Goal: Task Accomplishment & Management: Complete application form

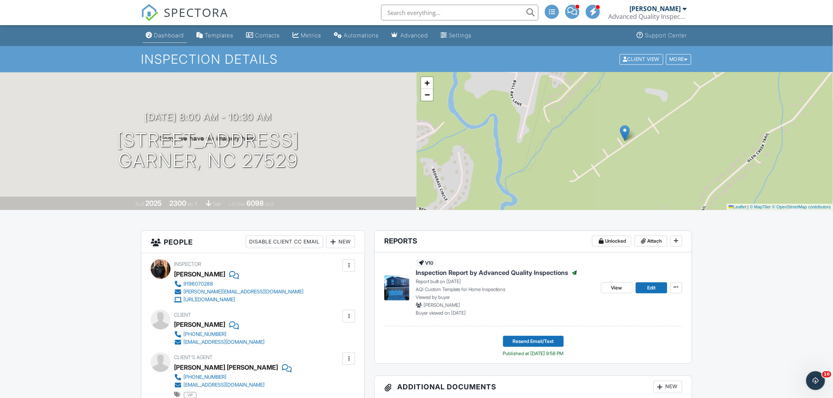
click at [173, 33] on div "Dashboard" at bounding box center [169, 35] width 30 height 7
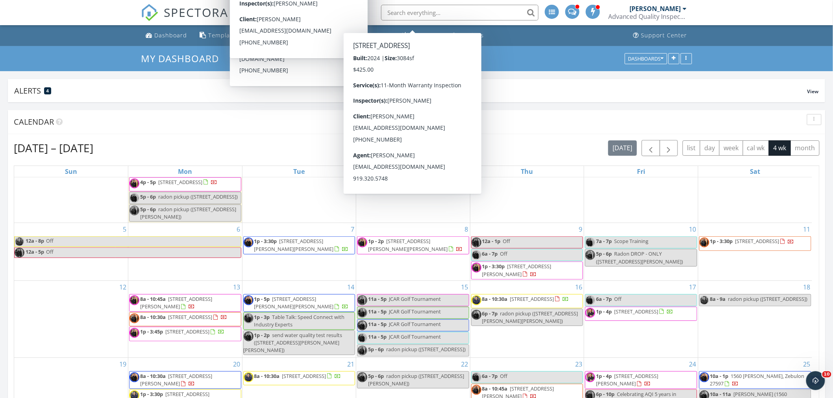
scroll to position [361, 0]
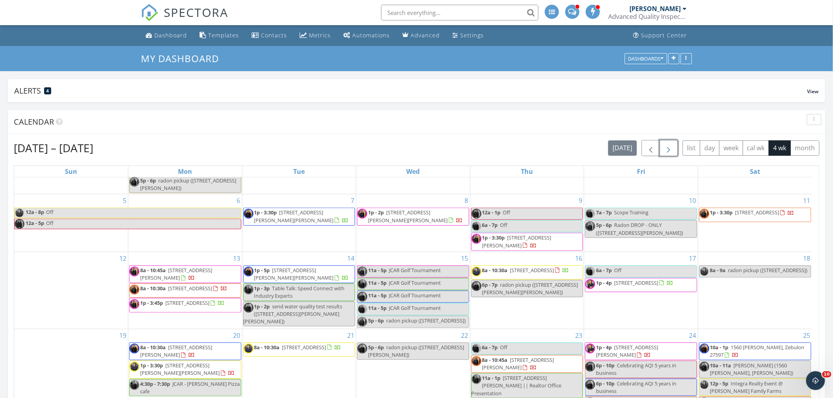
click at [669, 148] on span "button" at bounding box center [668, 148] width 9 height 9
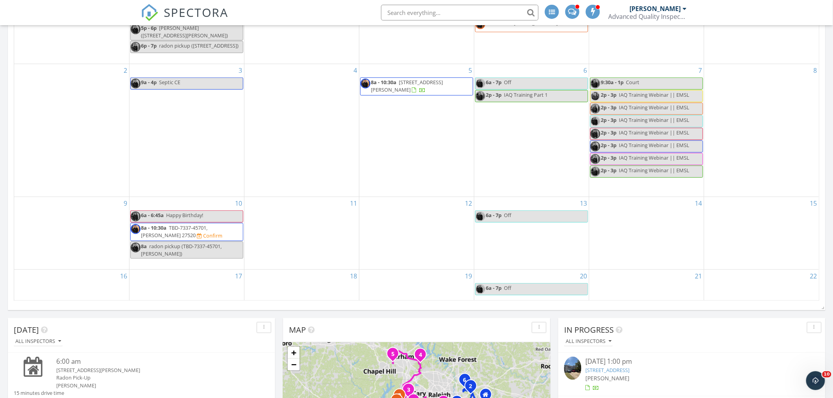
scroll to position [262, 0]
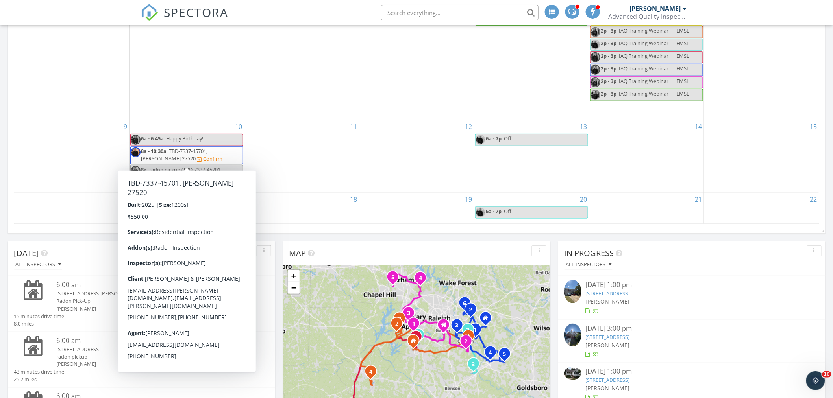
click at [219, 160] on span "8a - 10:30a TBD-7337-45701, Clayton 27520 Confirm" at bounding box center [187, 155] width 112 height 15
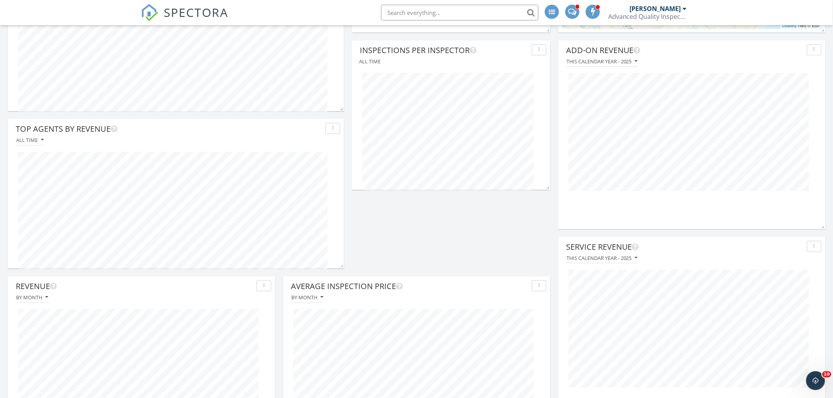
click at [411, 12] on input "text" at bounding box center [459, 13] width 157 height 16
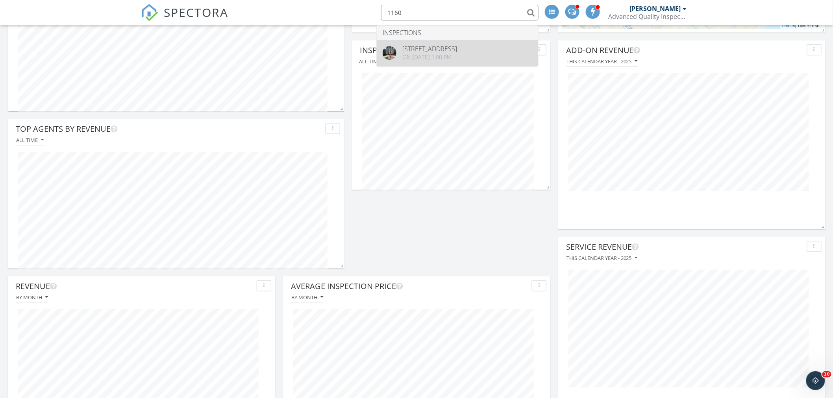
type input "1160"
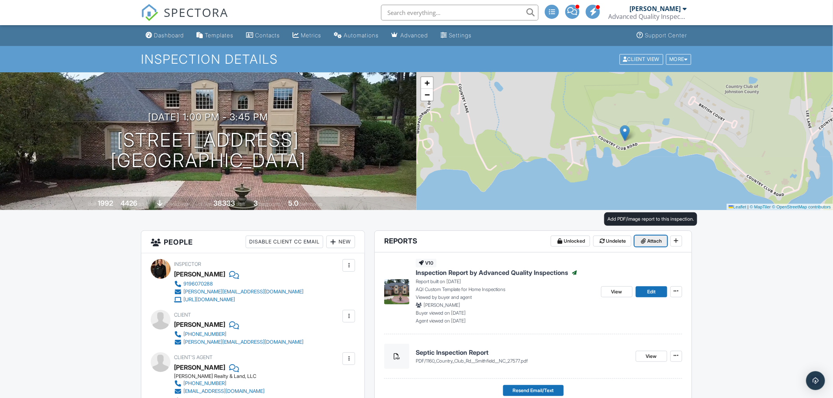
click at [648, 241] on span "Attach" at bounding box center [655, 241] width 15 height 8
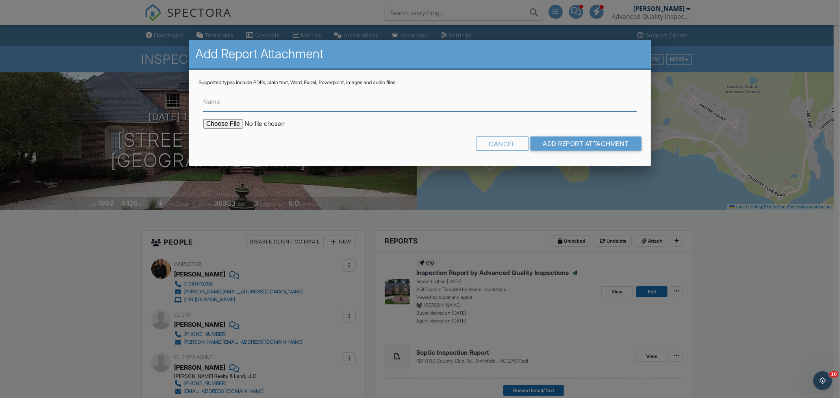
click at [276, 104] on input "Name" at bounding box center [419, 101] width 433 height 19
type input "WDIR (Pest / Termite Report)"
click at [226, 125] on input "file" at bounding box center [270, 123] width 134 height 9
type input "C:\fakepath\1160 Country Club Road - WDIR.pdf"
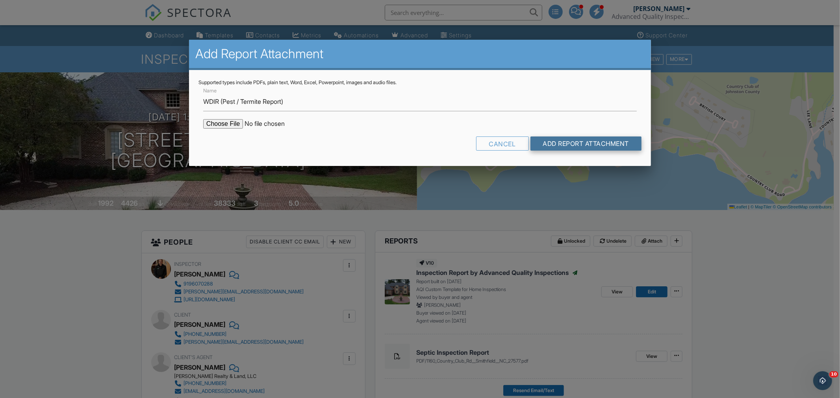
click at [595, 142] on input "Add Report Attachment" at bounding box center [585, 144] width 111 height 14
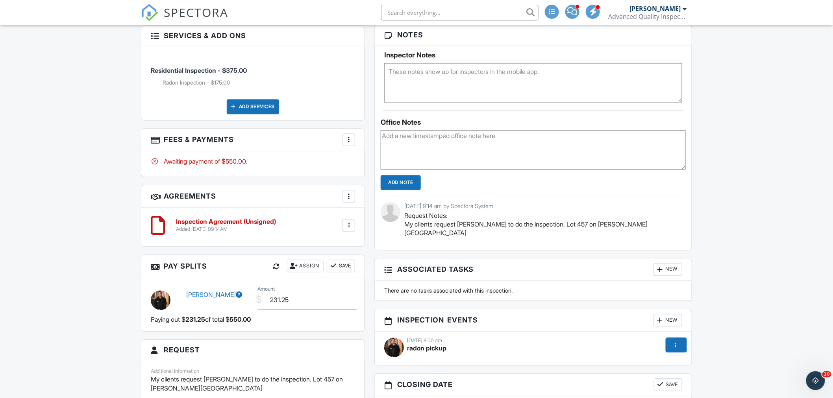
scroll to position [656, 0]
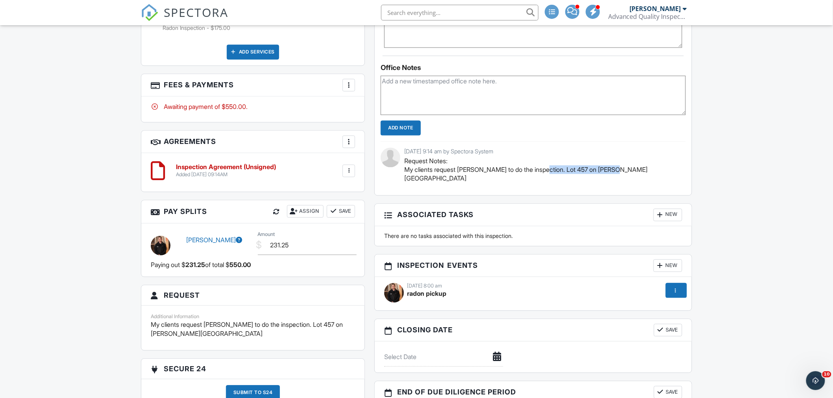
drag, startPoint x: 626, startPoint y: 169, endPoint x: 541, endPoint y: 172, distance: 85.1
click at [541, 172] on p "Request Notes: My clients request Justin to do the inspection. Lot 457 on Churc…" at bounding box center [542, 170] width 276 height 26
copy p "Lot 457 on Churchill Way"
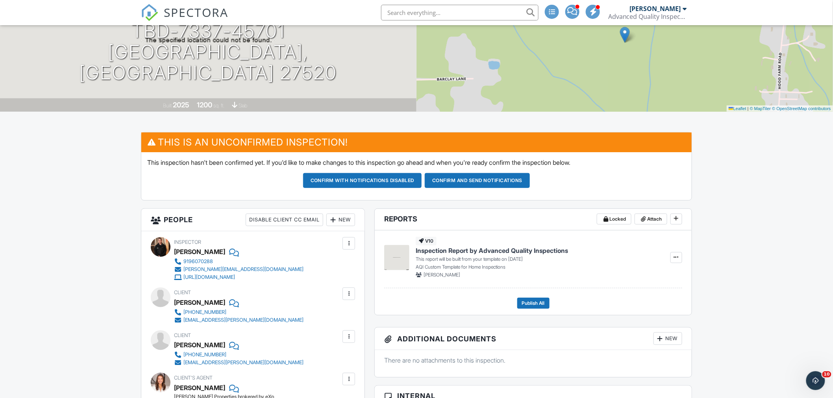
scroll to position [44, 0]
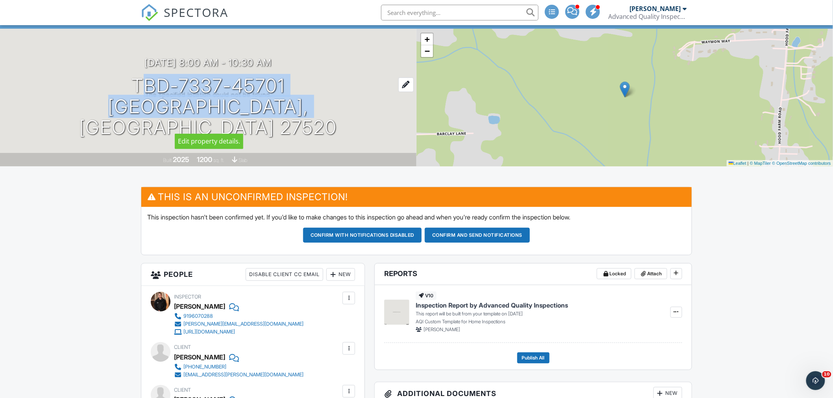
drag, startPoint x: 337, startPoint y: 95, endPoint x: 133, endPoint y: 95, distance: 203.9
click at [133, 95] on div "11/10/2025 8:00 am - 10:30 am TBD-7337-45701 Clayton, NC 27520" at bounding box center [208, 97] width 416 height 80
copy h1 "TBD-7337-45701 Clayton, NC 27520"
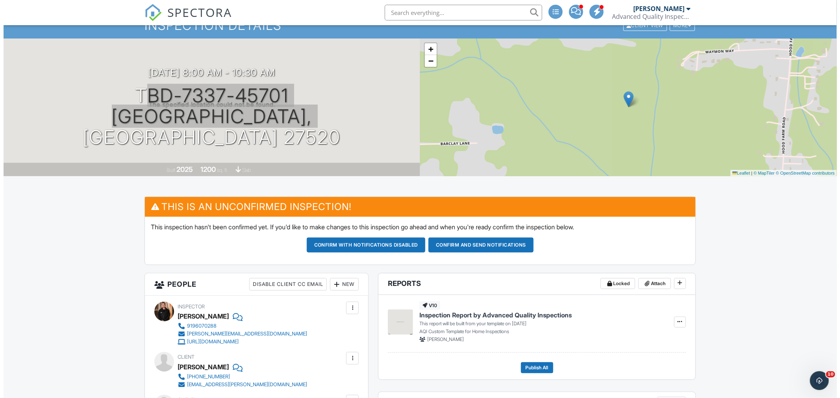
scroll to position [0, 0]
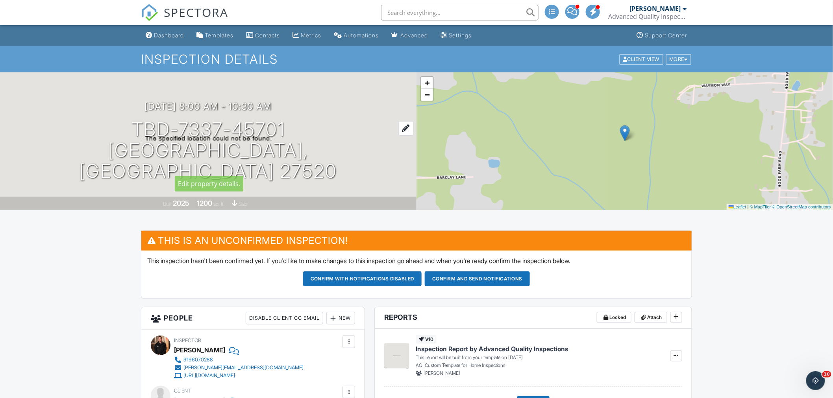
click at [398, 136] on div at bounding box center [405, 128] width 15 height 15
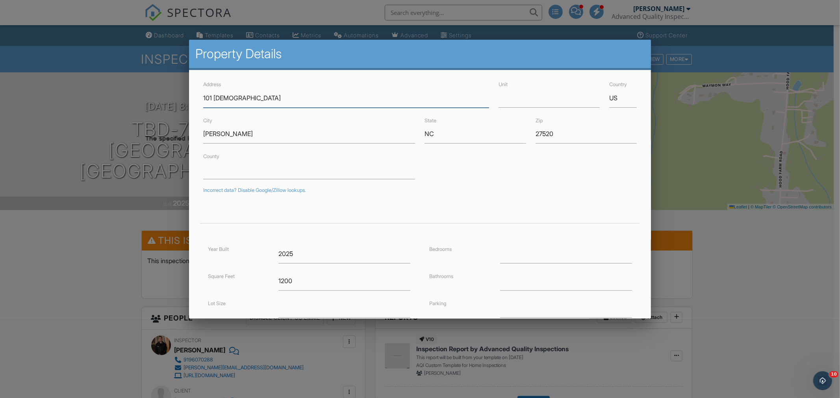
type input "[STREET_ADDRESS][PERSON_NAME]"
type input "35.6837892"
type input "-78.462285"
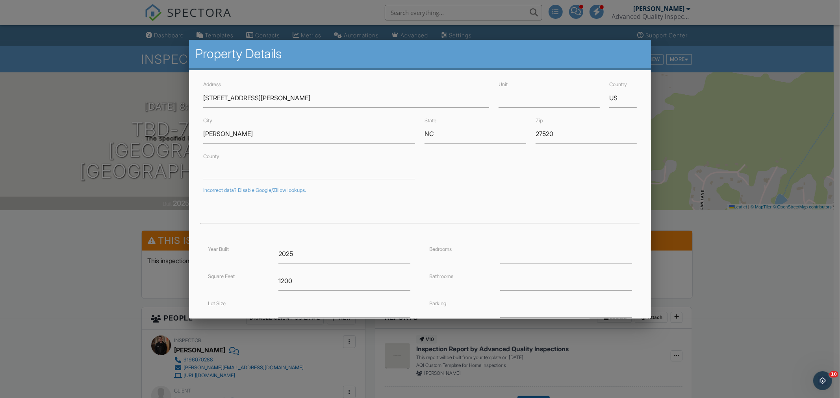
scroll to position [87, 0]
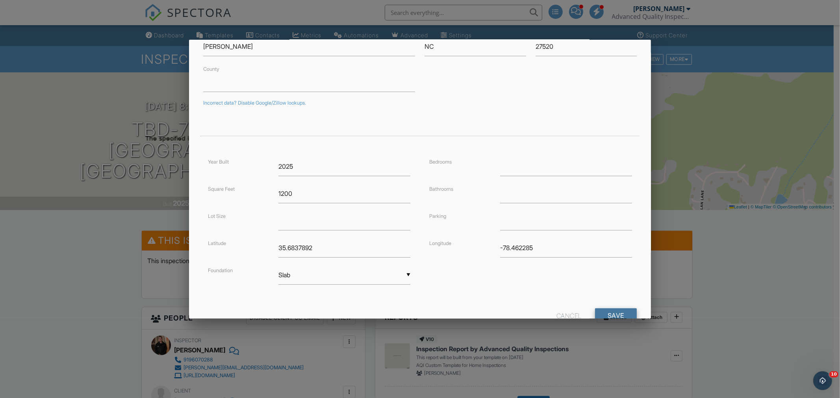
click at [612, 315] on input "Save" at bounding box center [616, 316] width 42 height 14
click at [339, 246] on input "35.6837892" at bounding box center [344, 248] width 132 height 19
click at [536, 244] on input "-78.462285" at bounding box center [566, 248] width 132 height 19
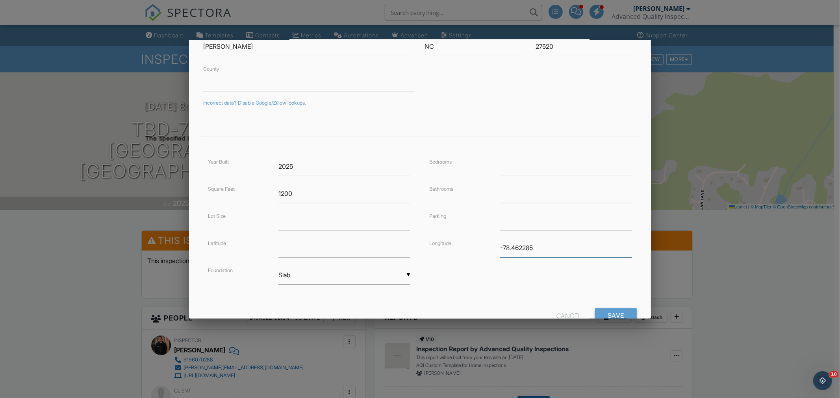
click at [536, 244] on input "-78.462285" at bounding box center [566, 248] width 132 height 19
click at [606, 313] on input "Save" at bounding box center [616, 316] width 42 height 14
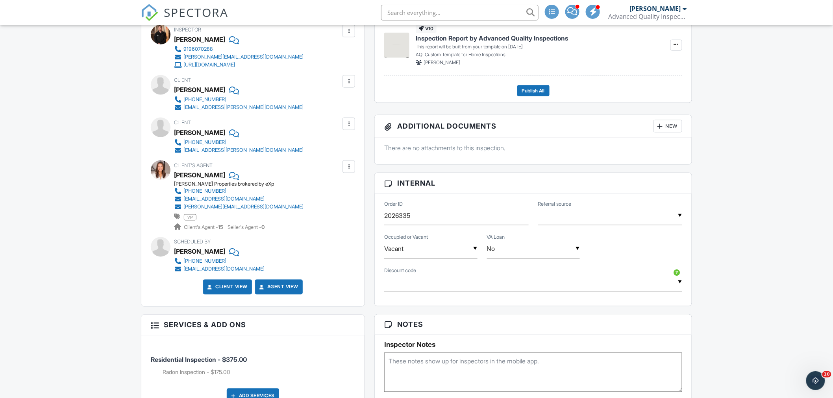
scroll to position [656, 0]
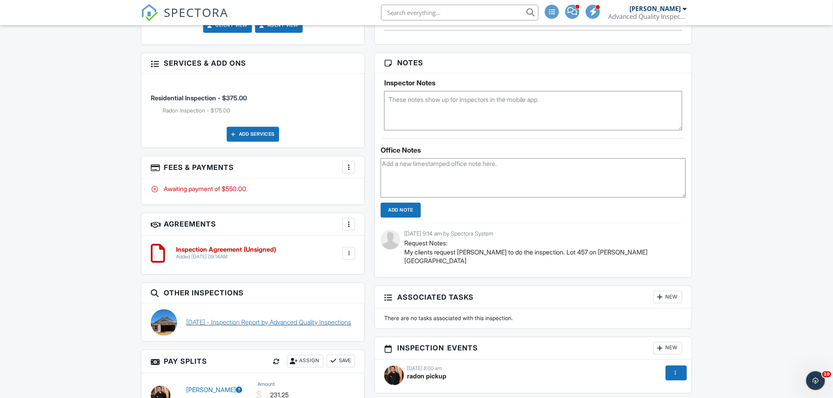
click at [290, 318] on link "08/29/2025 - Inspection Report by Advanced Quality Inspections" at bounding box center [269, 322] width 165 height 9
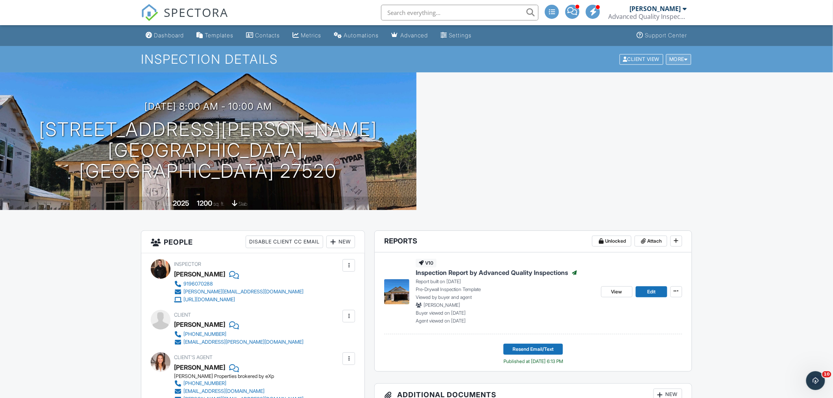
click at [674, 61] on div "More" at bounding box center [679, 59] width 26 height 11
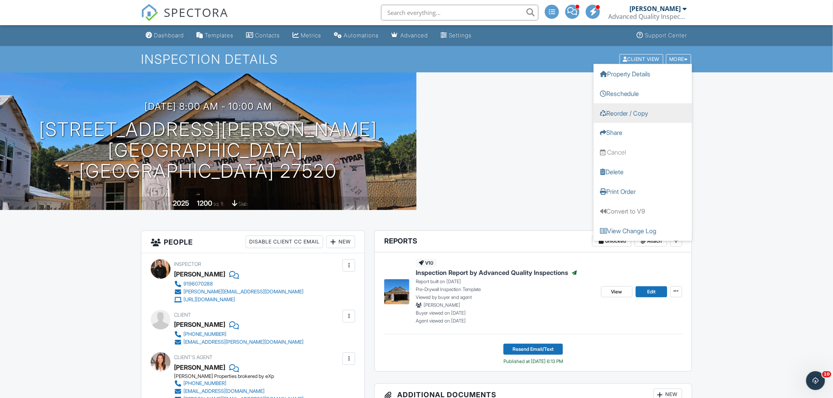
click at [632, 117] on link "Reorder / Copy" at bounding box center [643, 113] width 98 height 20
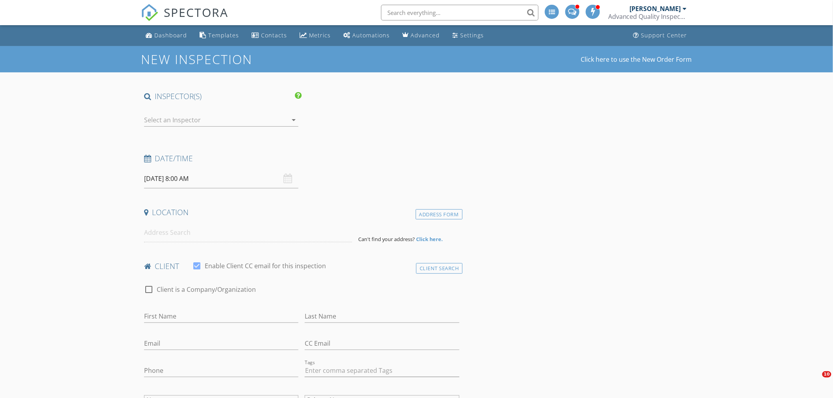
type input "[PERSON_NAME]"
type input "[EMAIL_ADDRESS][PERSON_NAME][DOMAIN_NAME]"
type input "[PHONE_NUMBER]"
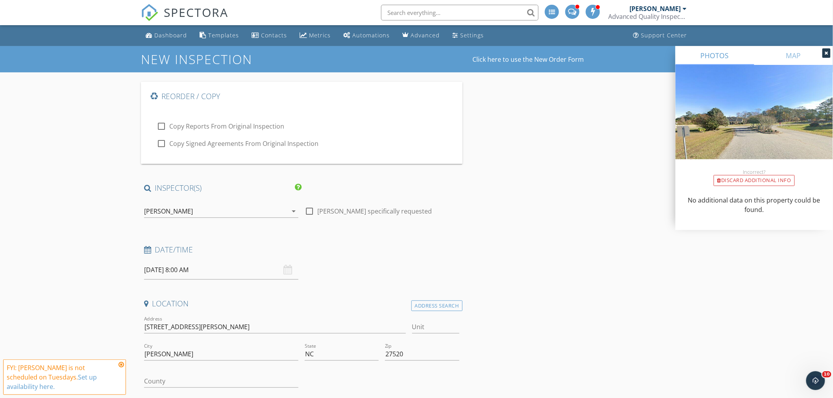
click at [166, 214] on div "[PERSON_NAME]" at bounding box center [168, 211] width 49 height 7
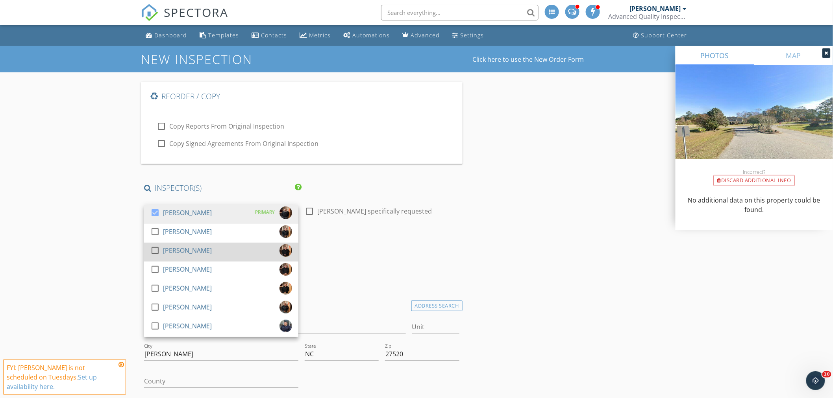
click at [172, 254] on div "[PERSON_NAME]" at bounding box center [187, 250] width 49 height 13
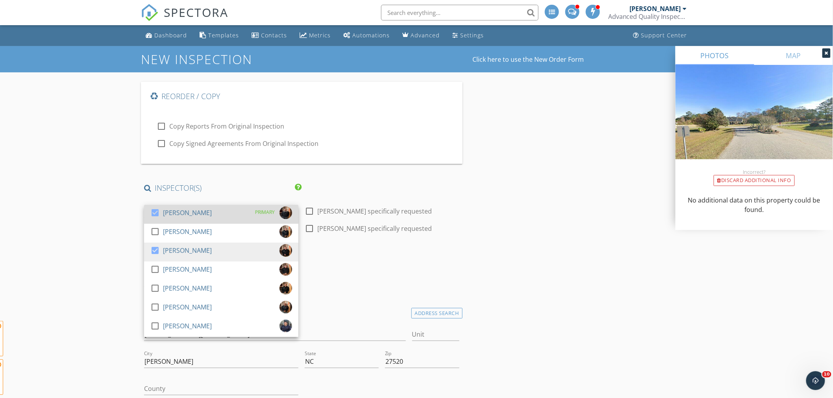
click at [168, 215] on div "[PERSON_NAME]" at bounding box center [187, 213] width 49 height 13
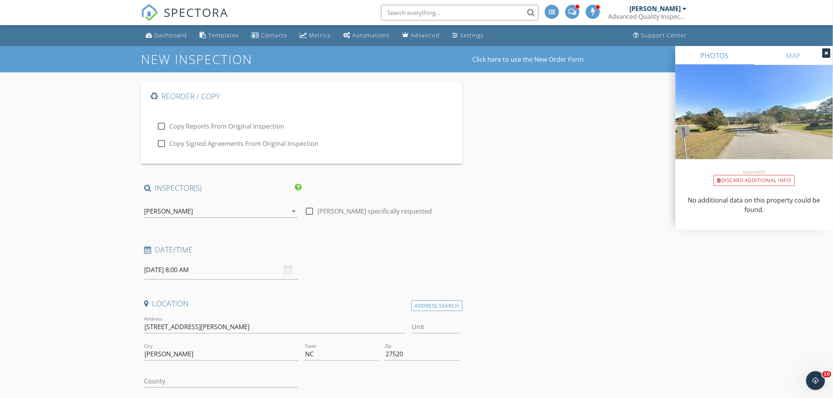
click at [165, 269] on input "09/30/2025 8:00 AM" at bounding box center [221, 270] width 154 height 19
click at [260, 135] on icon at bounding box center [258, 134] width 3 height 5
select select "10"
click at [260, 135] on icon at bounding box center [258, 134] width 3 height 5
type input "11/10/2025 8:00 AM"
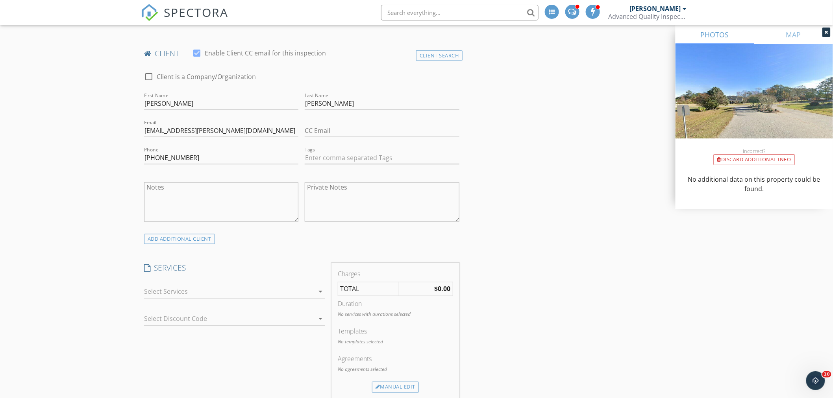
scroll to position [525, 0]
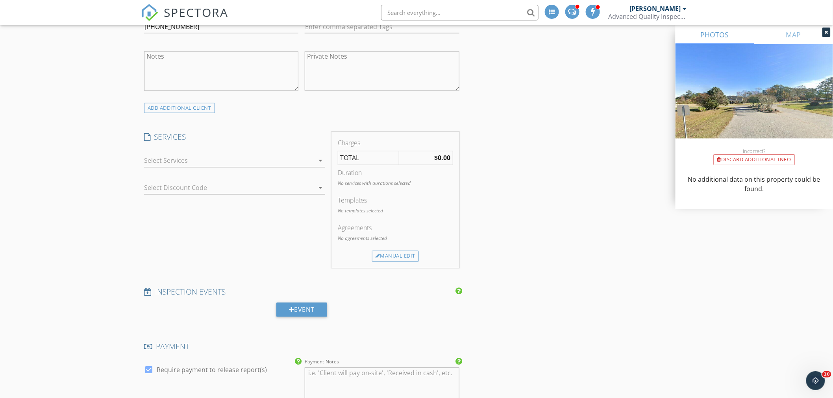
click at [205, 162] on div at bounding box center [229, 161] width 170 height 13
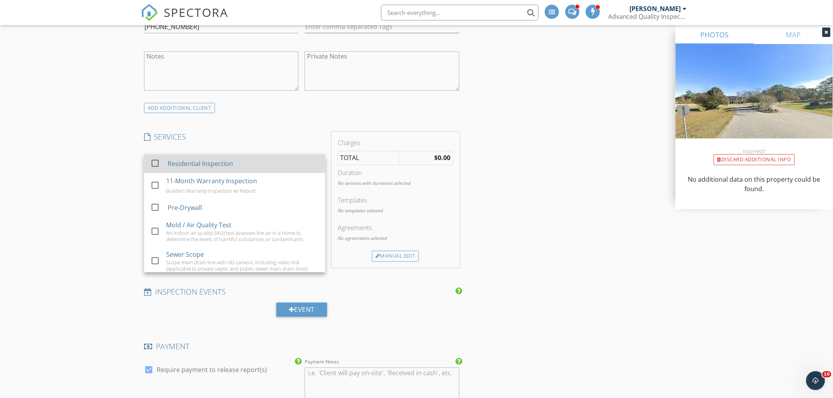
drag, startPoint x: 196, startPoint y: 162, endPoint x: 141, endPoint y: 172, distance: 55.9
click at [195, 162] on div "Residential Inspection" at bounding box center [200, 163] width 65 height 9
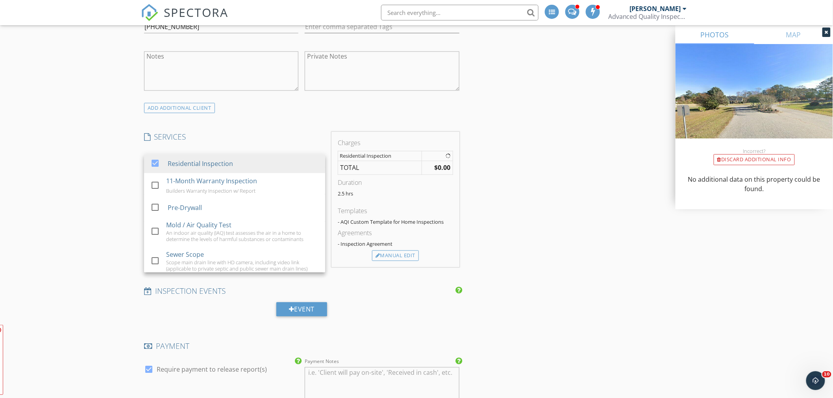
drag, startPoint x: 100, startPoint y: 176, endPoint x: 100, endPoint y: 196, distance: 20.1
click at [100, 177] on div "New Inspection Click here to use the New Order Form Reorder / Copy check_box_ou…" at bounding box center [416, 367] width 833 height 1693
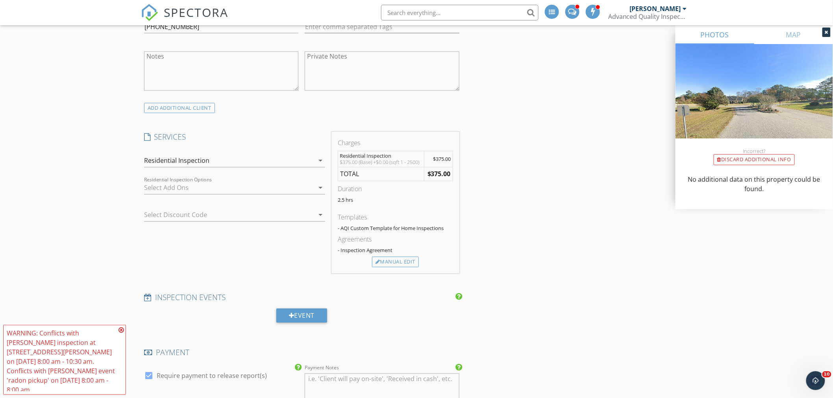
click at [206, 187] on div at bounding box center [229, 188] width 170 height 13
drag, startPoint x: 183, startPoint y: 251, endPoint x: 80, endPoint y: 237, distance: 104.0
click at [183, 251] on div "48 Hour Radon Test & Instant Report (mileage fees may apply)" at bounding box center [236, 254] width 141 height 6
select select "10"
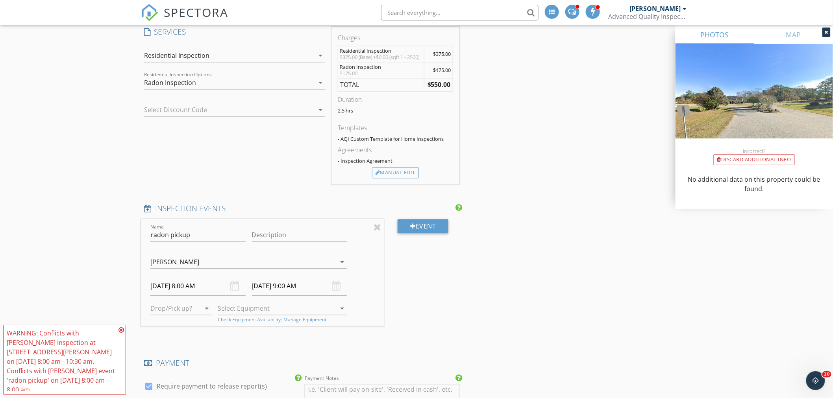
scroll to position [656, 0]
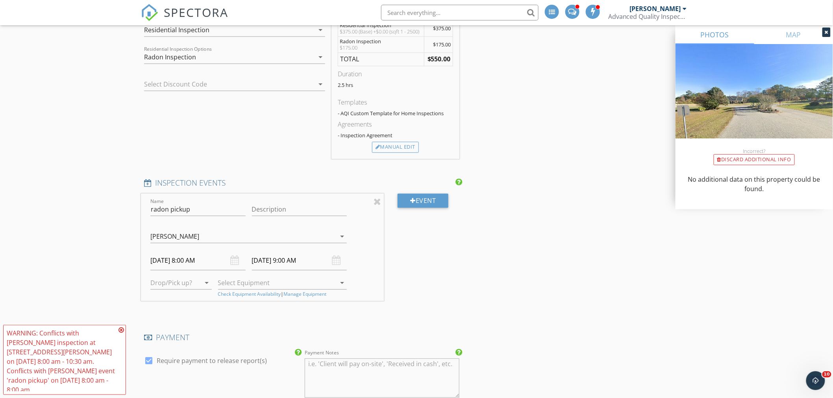
click at [121, 333] on icon at bounding box center [121, 330] width 6 height 6
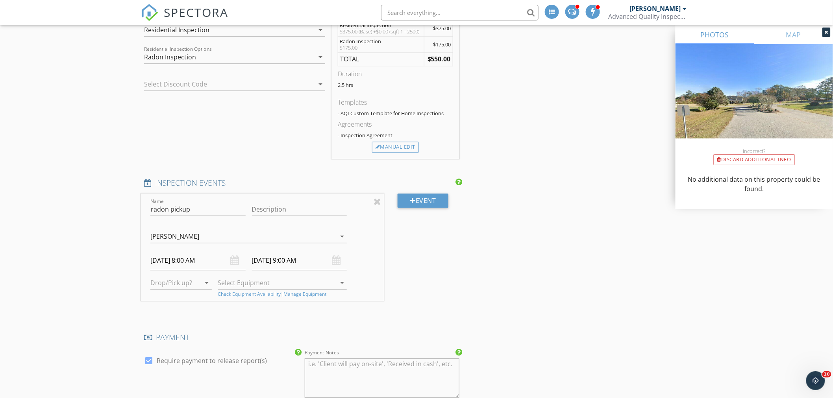
click at [170, 262] on input "11/10/2025 8:00 AM" at bounding box center [197, 260] width 95 height 19
type input "11/12/2025 8:00 AM"
type input "11/12/2025 9:00 AM"
type input "09"
type input "11/12/2025 9:00 AM"
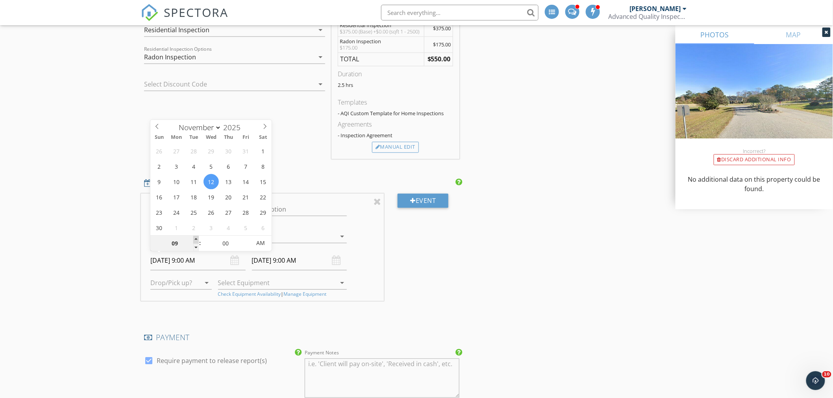
click at [198, 237] on span at bounding box center [196, 240] width 6 height 8
type input "10"
type input "11/12/2025 10:00 AM"
click at [198, 237] on span at bounding box center [196, 240] width 6 height 8
type input "11"
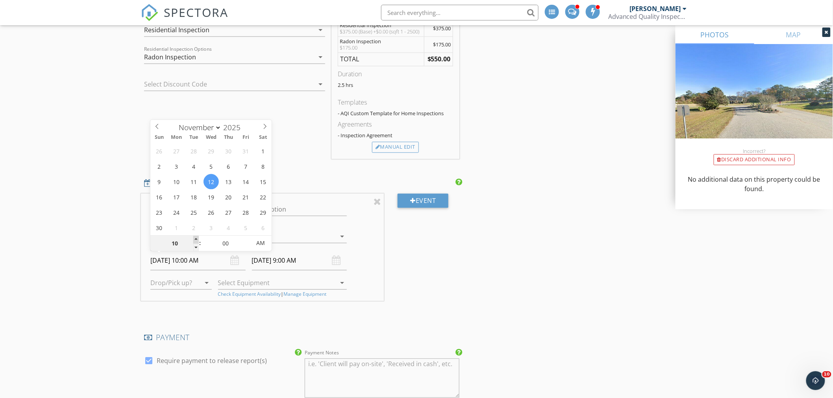
type input "11/12/2025 11:00 AM"
click at [198, 237] on span at bounding box center [196, 240] width 6 height 8
type input "12"
type input "11/12/2025 12:00 PM"
click at [198, 237] on span at bounding box center [196, 240] width 6 height 8
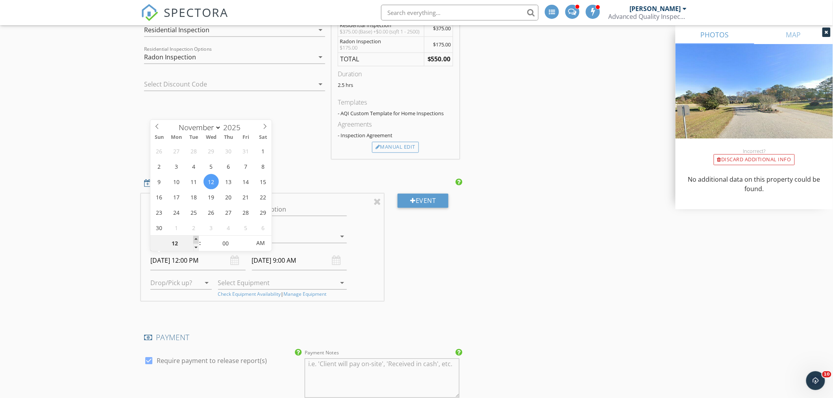
type input "01"
type input "11/12/2025 1:00 PM"
click at [198, 237] on span at bounding box center [196, 240] width 6 height 8
type input "02"
type input "11/12/2025 2:00 PM"
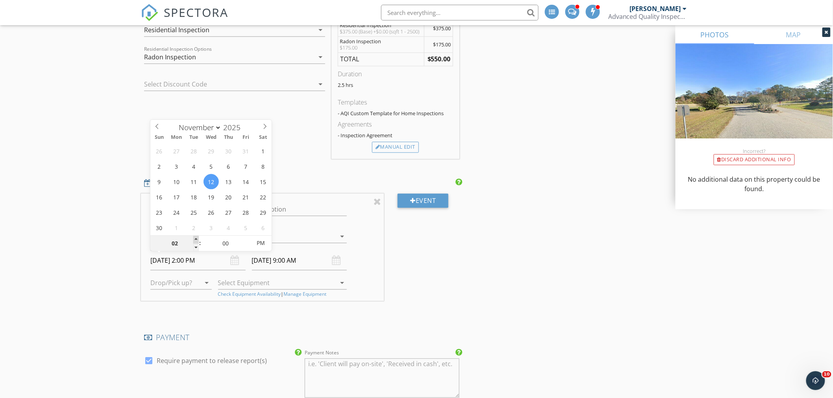
click at [198, 237] on span at bounding box center [196, 240] width 6 height 8
type input "03"
type input "11/12/2025 3:00 PM"
click at [198, 237] on span at bounding box center [196, 240] width 6 height 8
type input "04"
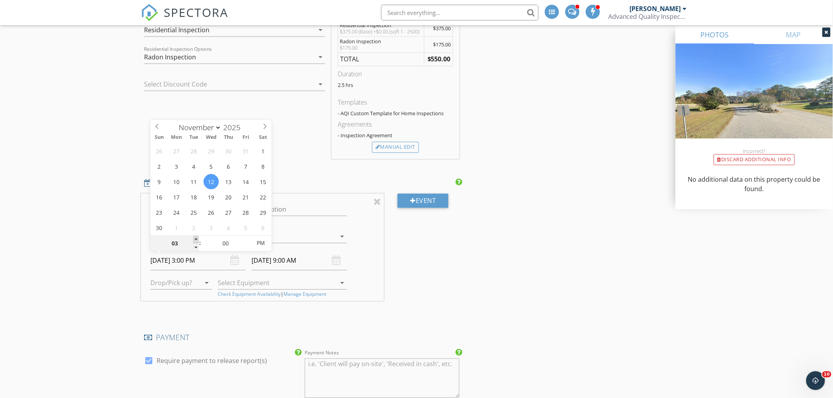
type input "11/12/2025 4:00 PM"
click at [198, 237] on span at bounding box center [196, 240] width 6 height 8
type input "11/12/2025 5:00 PM"
click at [107, 227] on div "New Inspection Click here to use the New Order Form Reorder / Copy check_box_ou…" at bounding box center [416, 298] width 833 height 1816
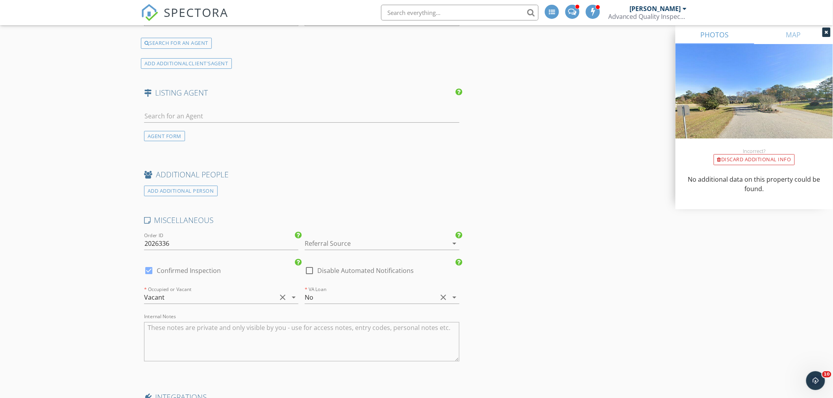
scroll to position [1268, 0]
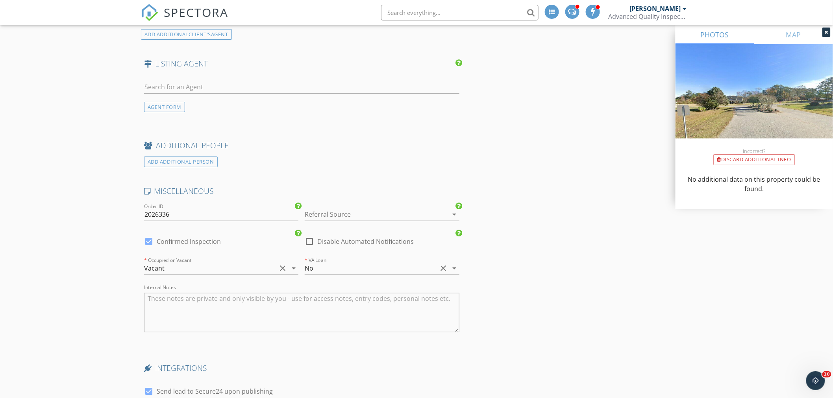
click at [369, 213] on div at bounding box center [371, 214] width 132 height 13
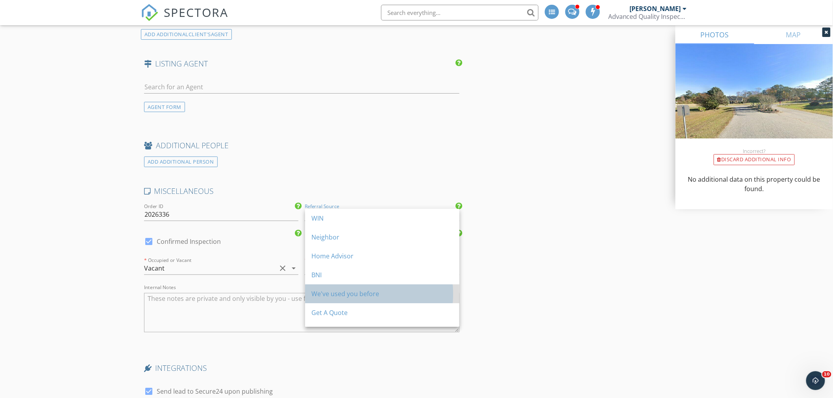
click at [372, 296] on div "We've used you before" at bounding box center [382, 293] width 142 height 9
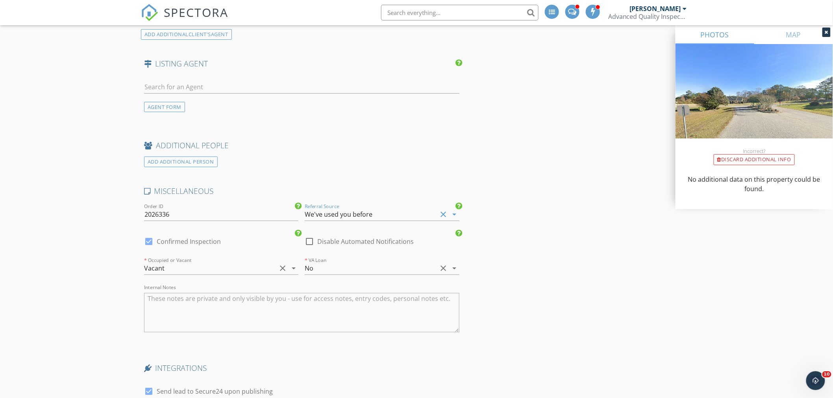
click at [309, 305] on textarea "Internal Notes" at bounding box center [301, 312] width 315 height 39
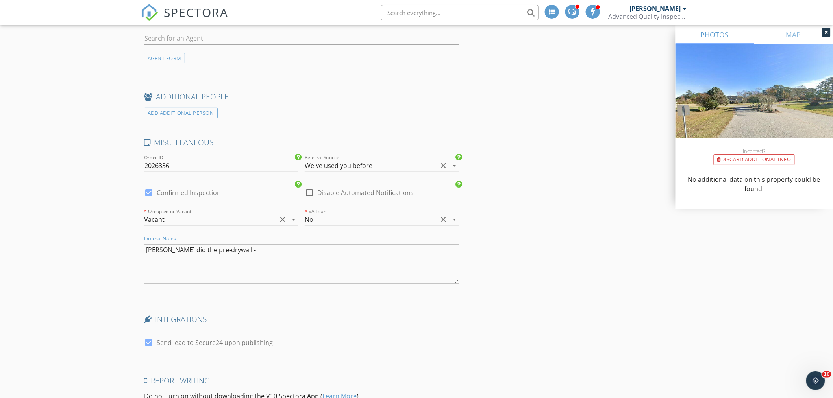
scroll to position [1399, 0]
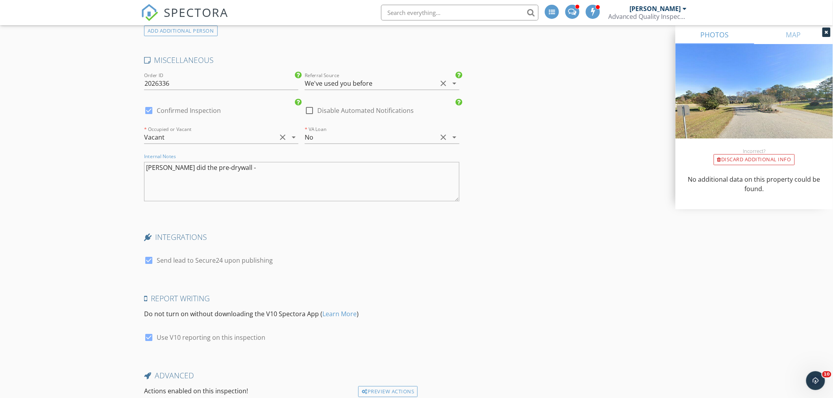
drag, startPoint x: 162, startPoint y: 172, endPoint x: 113, endPoint y: 170, distance: 48.5
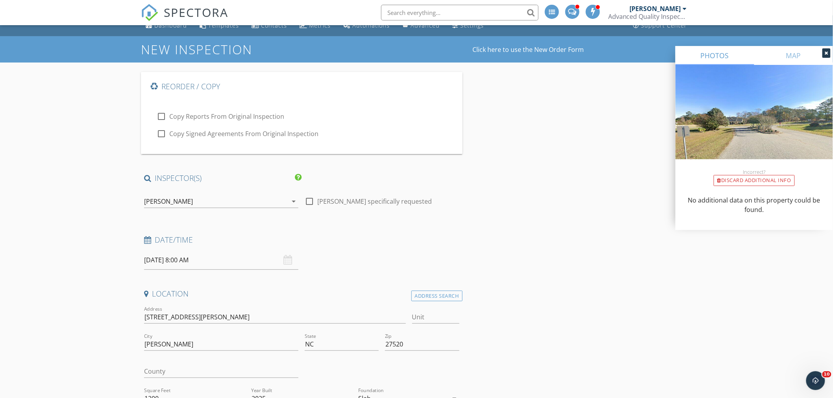
scroll to position [0, 0]
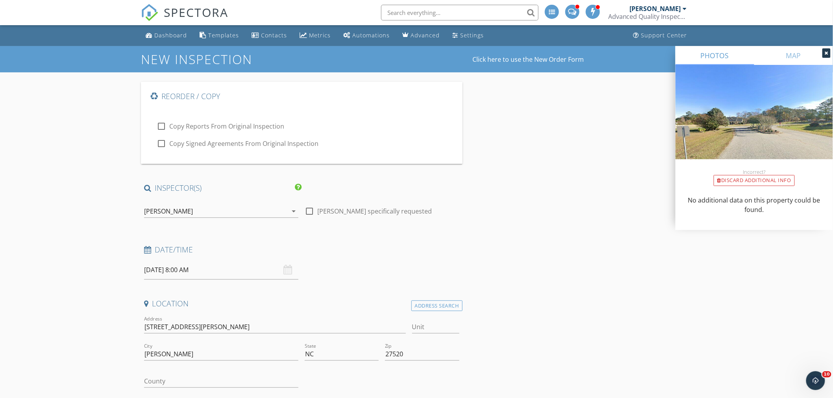
type textarea "we did the pre-drywall -"
click at [309, 213] on div at bounding box center [309, 211] width 13 height 13
checkbox input "true"
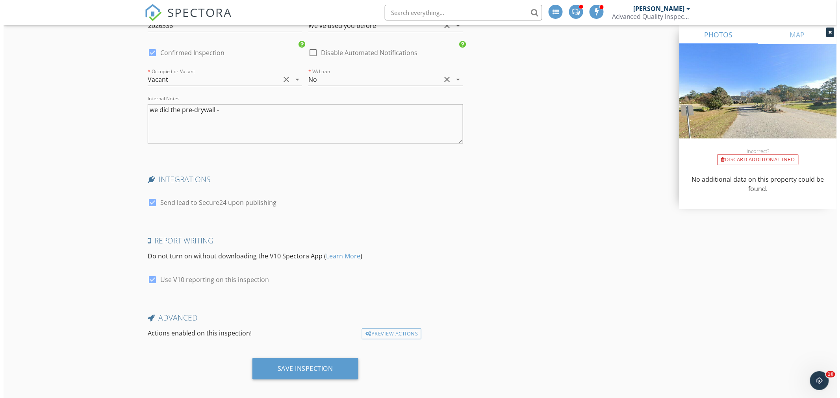
scroll to position [1464, 0]
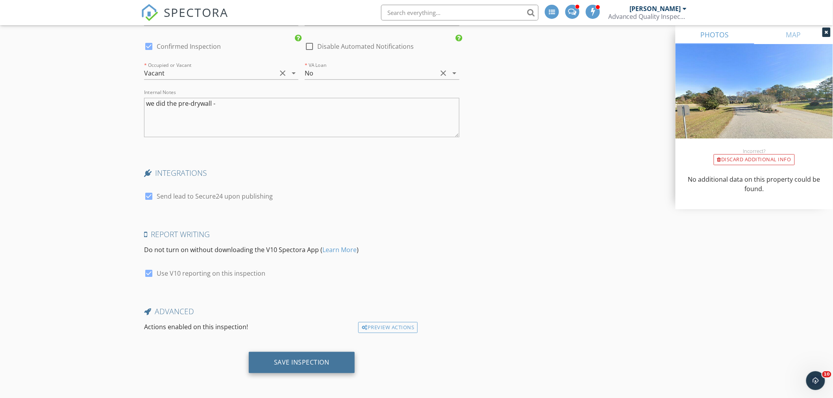
click at [314, 368] on div "Save Inspection" at bounding box center [302, 362] width 106 height 21
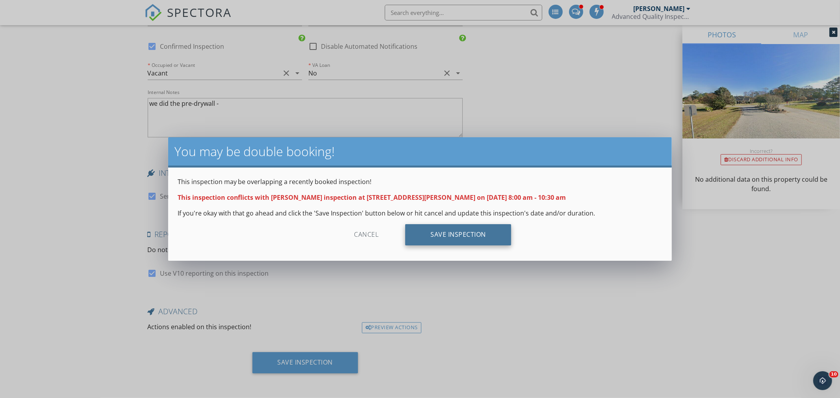
click at [439, 237] on div "Save Inspection" at bounding box center [458, 234] width 106 height 21
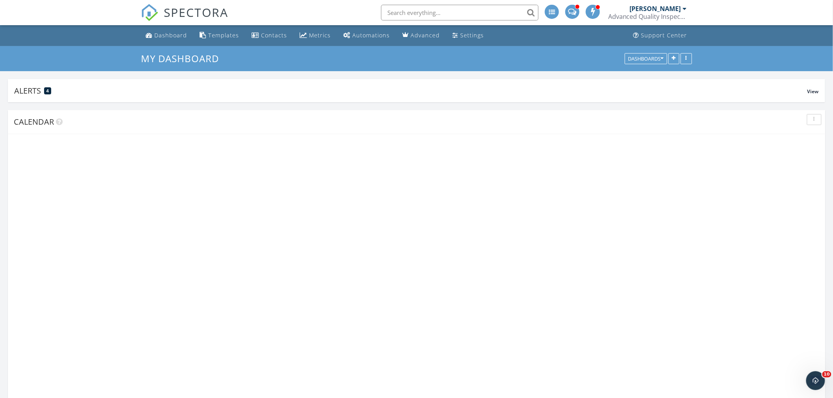
scroll to position [209, 336]
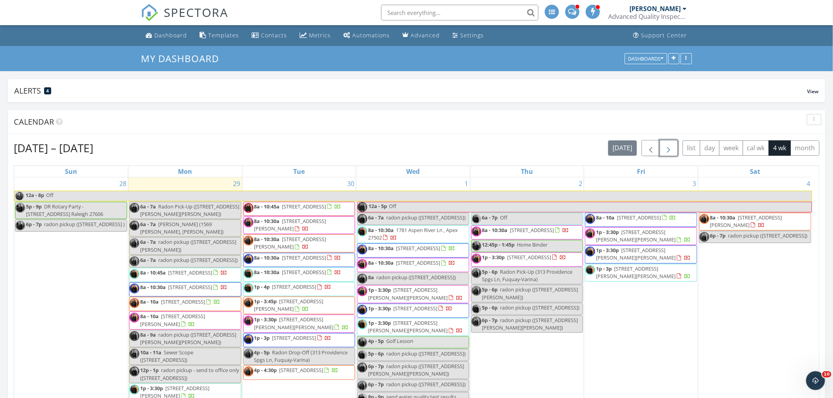
click at [668, 152] on span "button" at bounding box center [668, 148] width 9 height 9
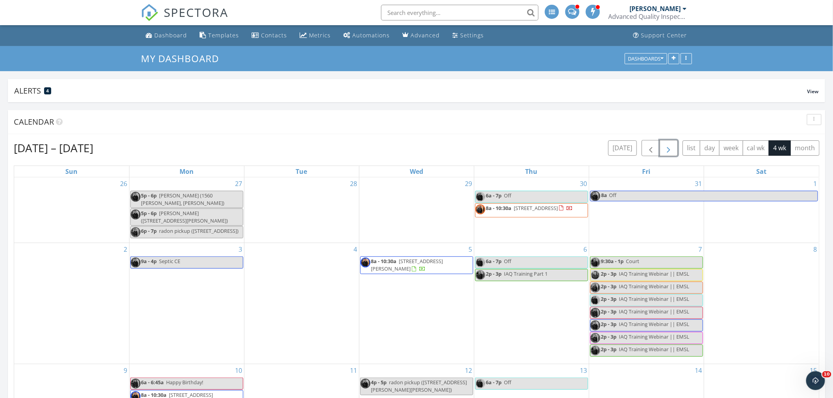
click at [668, 152] on span "button" at bounding box center [668, 148] width 9 height 9
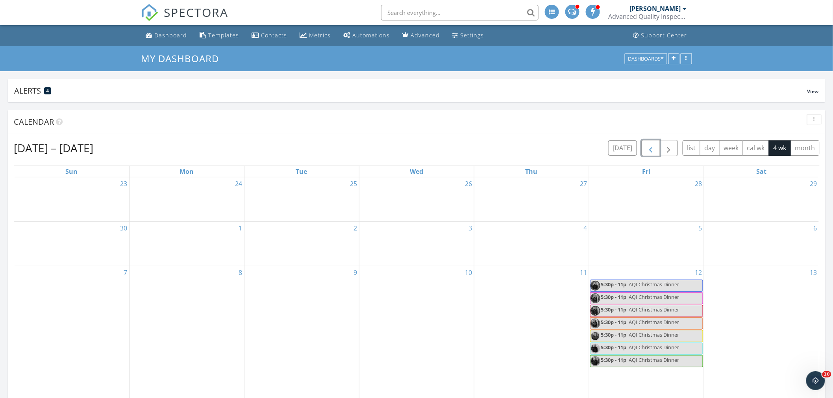
click at [646, 151] on span "button" at bounding box center [650, 148] width 9 height 9
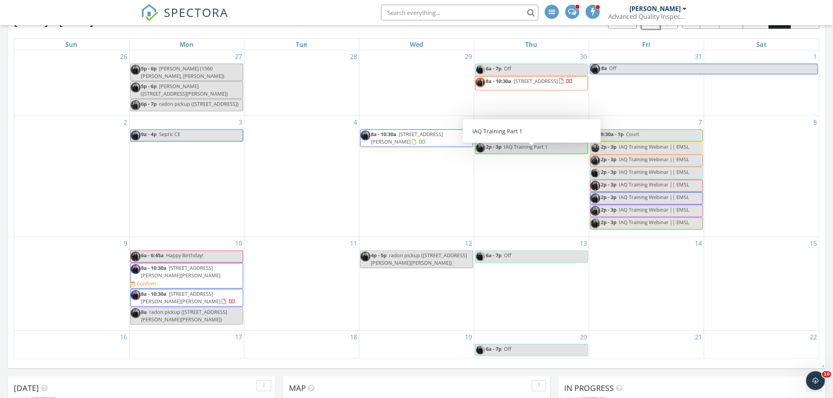
scroll to position [131, 0]
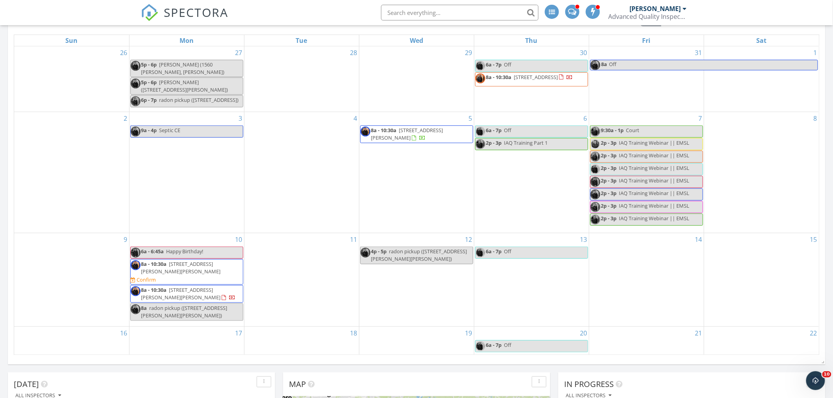
click at [226, 278] on span "8a - 10:30a [STREET_ADDRESS][PERSON_NAME][PERSON_NAME] Confirm" at bounding box center [187, 272] width 112 height 23
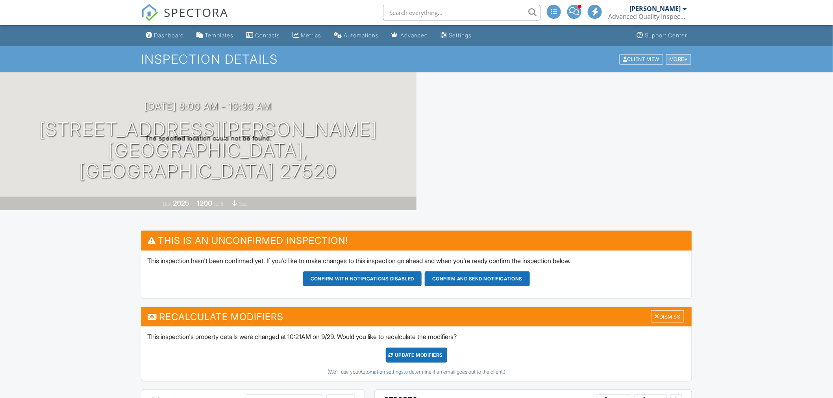
click at [681, 57] on div "More" at bounding box center [679, 59] width 26 height 11
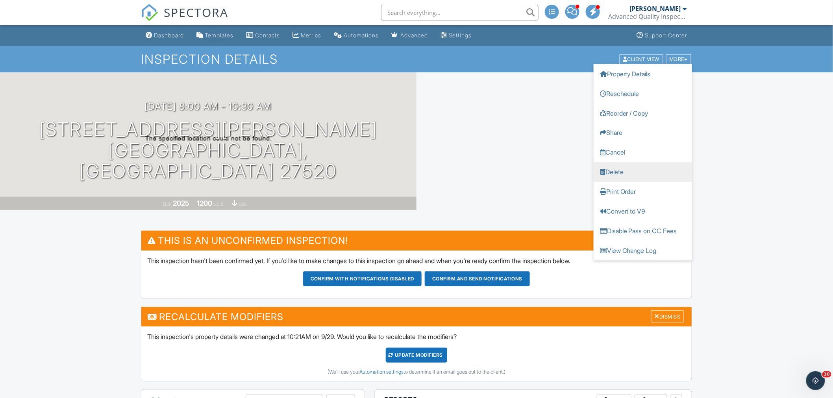
click at [627, 176] on link "Delete" at bounding box center [643, 172] width 98 height 20
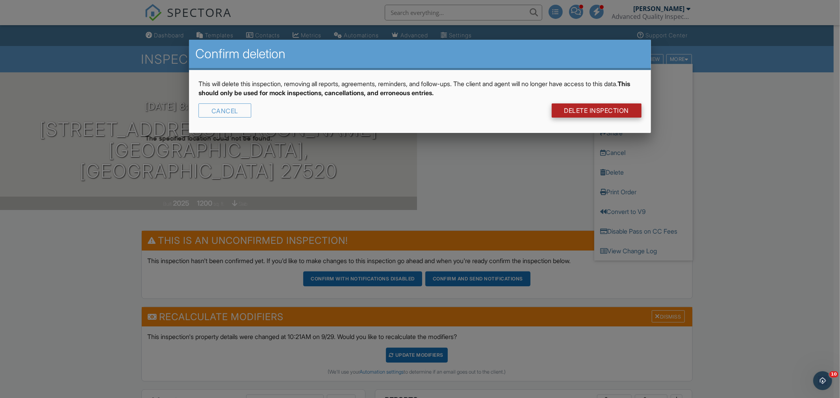
click at [594, 111] on link "DELETE Inspection" at bounding box center [596, 111] width 90 height 14
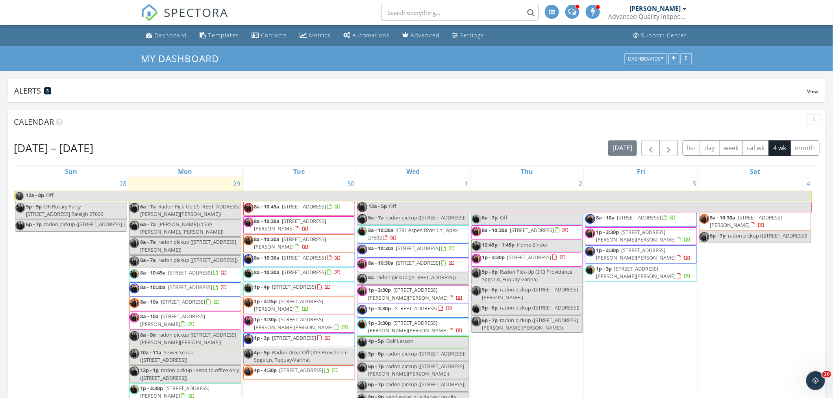
click at [85, 265] on div "28 12a - 8p Off 5p - 9p DR Rotary Party - 3901 Inland Ct. Raleigh 27606 6p - 7p…" at bounding box center [71, 343] width 114 height 330
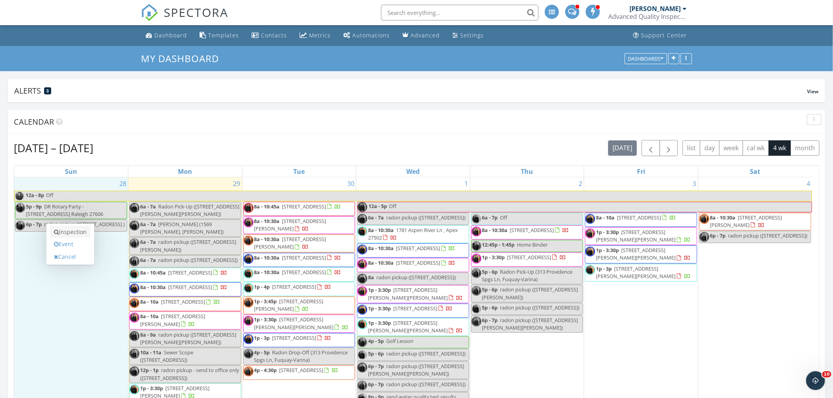
click at [74, 231] on link "Inspection" at bounding box center [70, 232] width 41 height 13
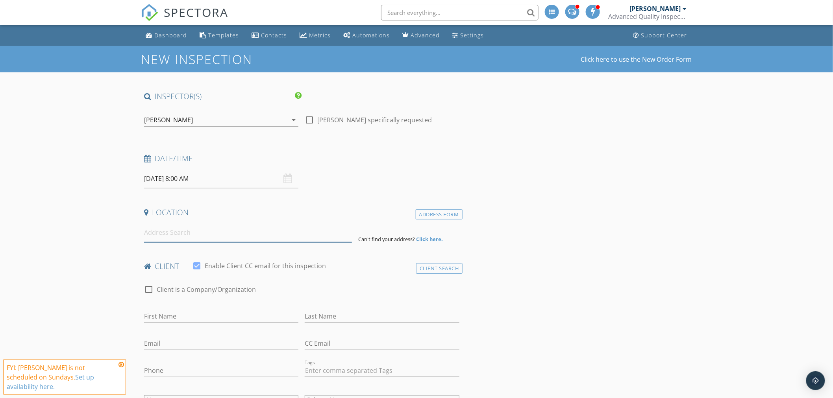
click at [182, 231] on input at bounding box center [248, 232] width 208 height 19
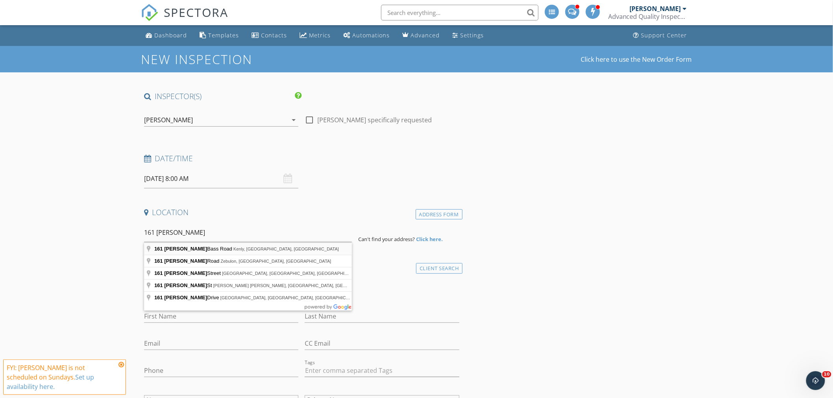
type input "[STREET_ADDRESS][PERSON_NAME]"
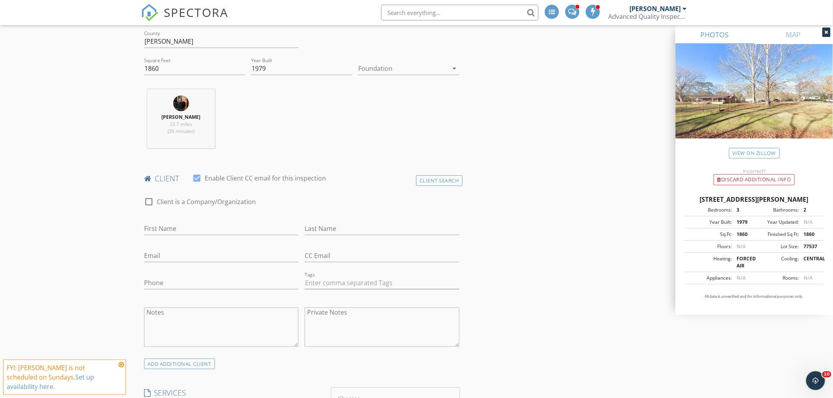
scroll to position [394, 0]
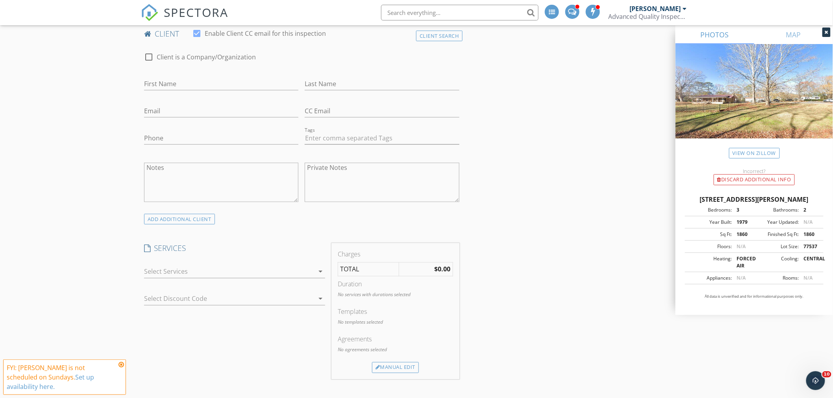
click at [229, 271] on div at bounding box center [229, 272] width 170 height 13
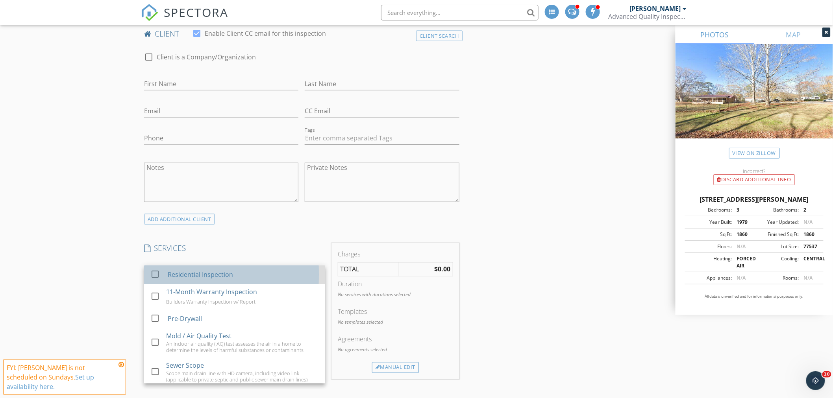
click at [193, 274] on div "Residential Inspection" at bounding box center [200, 274] width 65 height 9
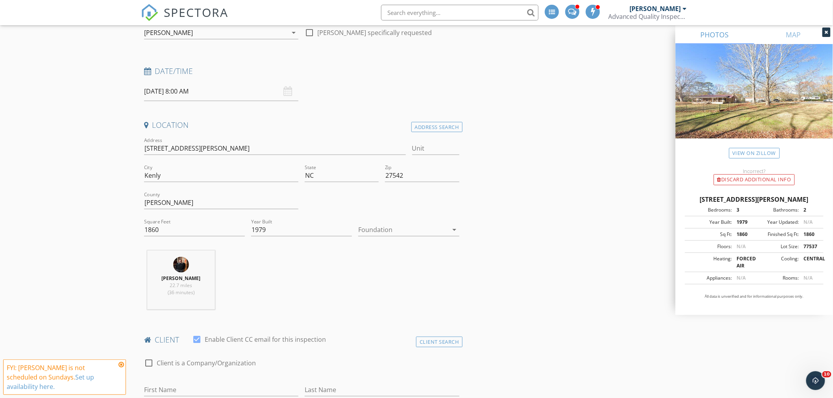
scroll to position [437, 0]
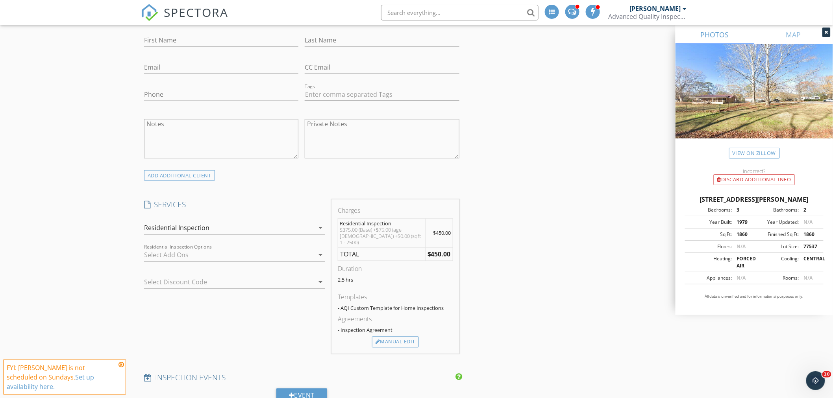
click at [208, 257] on div at bounding box center [229, 255] width 170 height 13
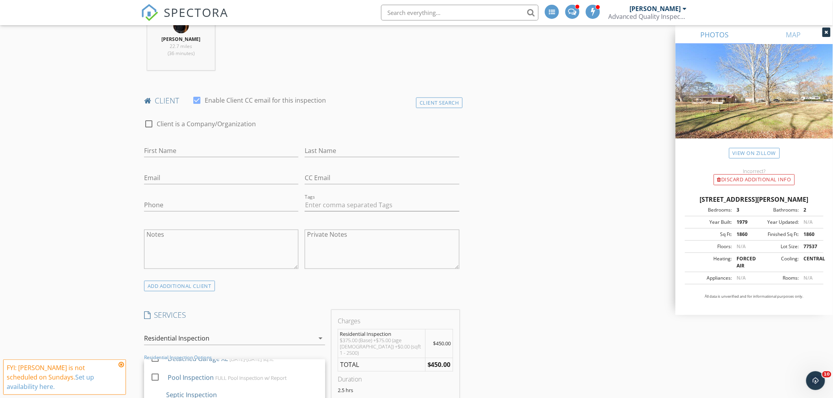
scroll to position [525, 0]
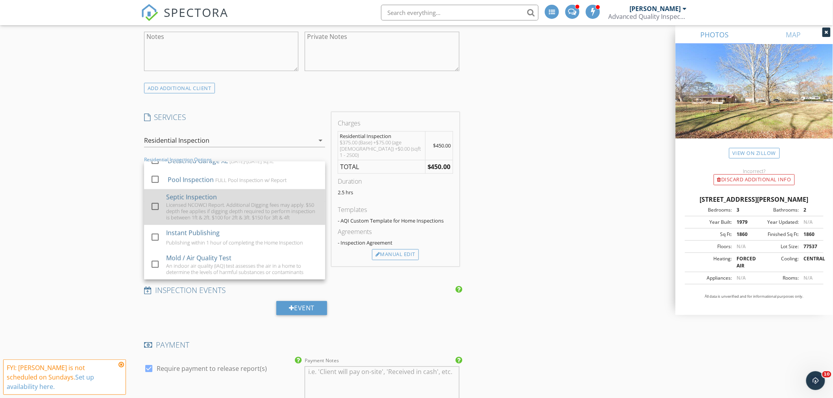
drag, startPoint x: 208, startPoint y: 200, endPoint x: 179, endPoint y: 198, distance: 28.8
click at [207, 202] on div "Licensed NCOWCI Report. Additional Digging fees may apply. $50 depth fee applie…" at bounding box center [242, 211] width 153 height 19
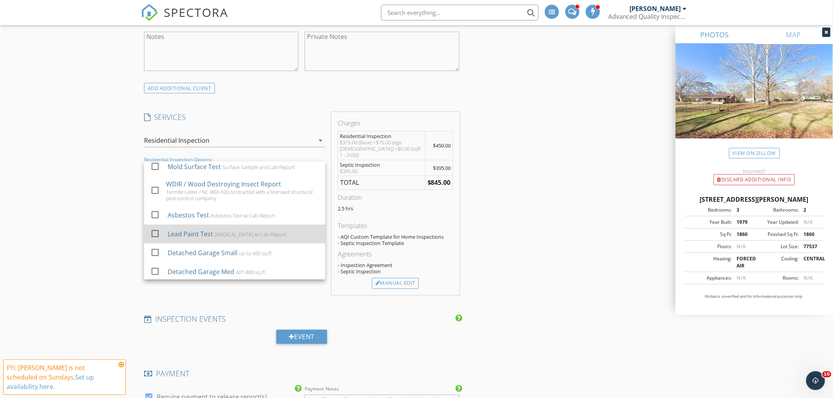
scroll to position [87, 0]
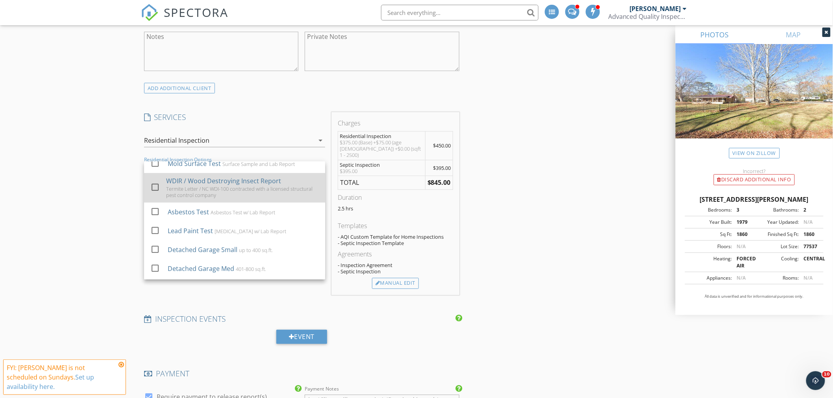
click at [178, 184] on div "WDIR / Wood Destroying Insect Report" at bounding box center [223, 180] width 115 height 9
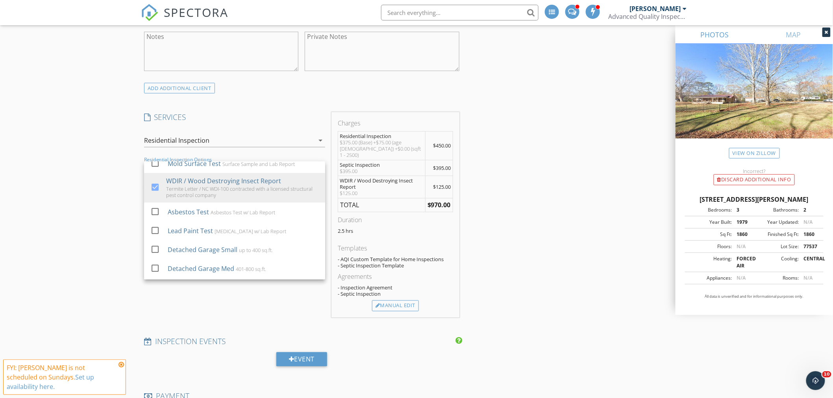
click at [120, 170] on div "New Inspection Click here to use the New Order Form INSPECTOR(S) check_box Rand…" at bounding box center [416, 318] width 833 height 1594
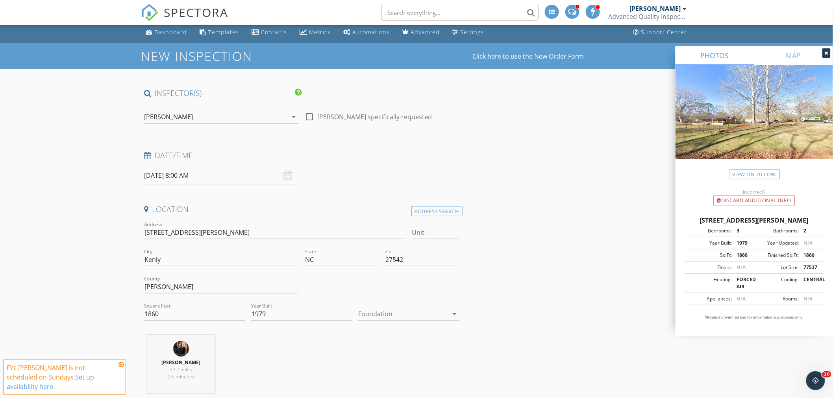
scroll to position [0, 0]
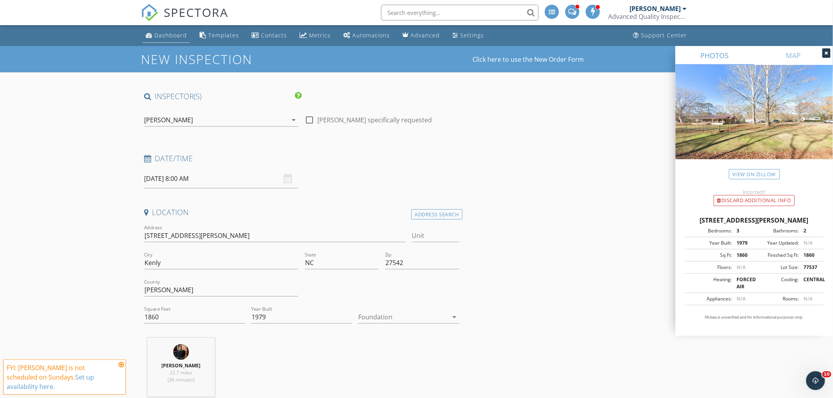
click at [168, 37] on div "Dashboard" at bounding box center [170, 34] width 33 height 7
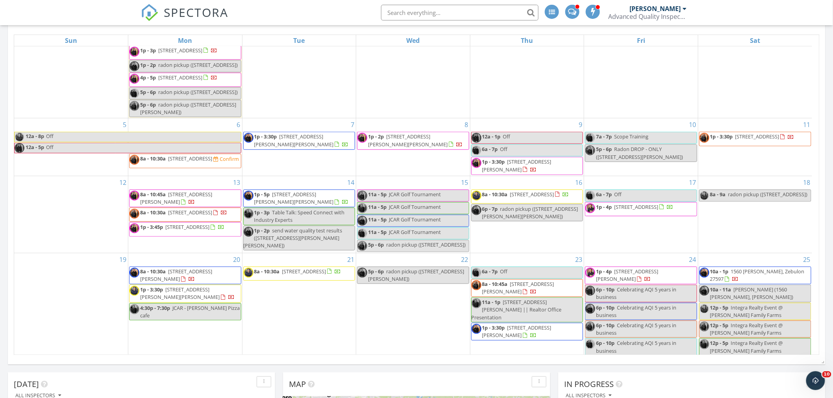
scroll to position [262, 0]
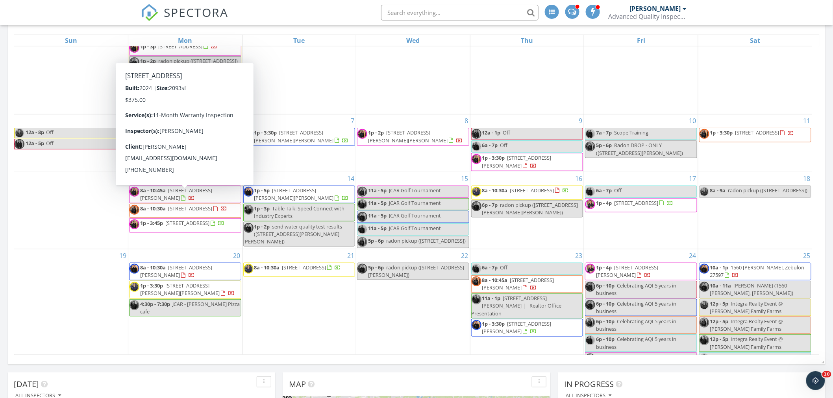
click at [225, 163] on span "8a - 10:30a 187 Chestnut Oak Ln, Lillington 27546 Confirm" at bounding box center [184, 157] width 109 height 12
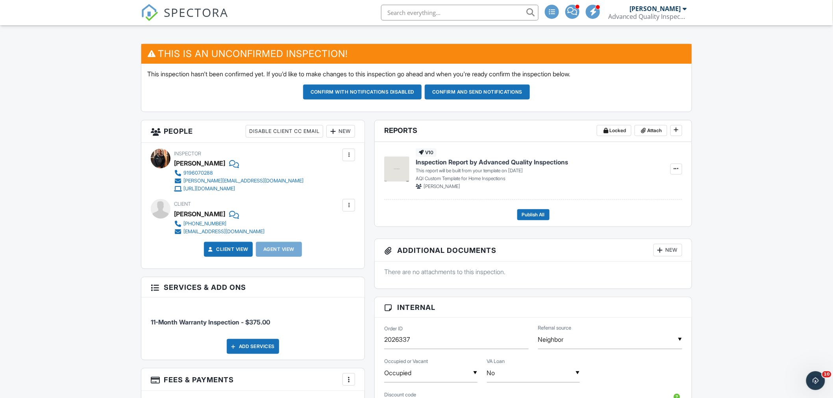
scroll to position [12, 0]
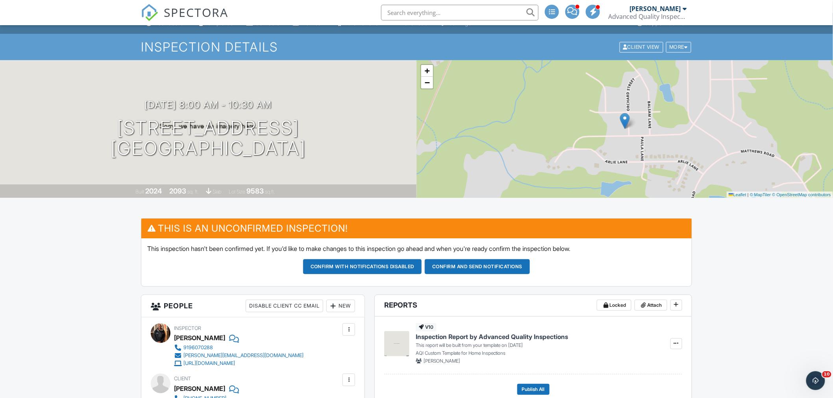
click at [485, 264] on button "Confirm and send notifications" at bounding box center [477, 266] width 105 height 15
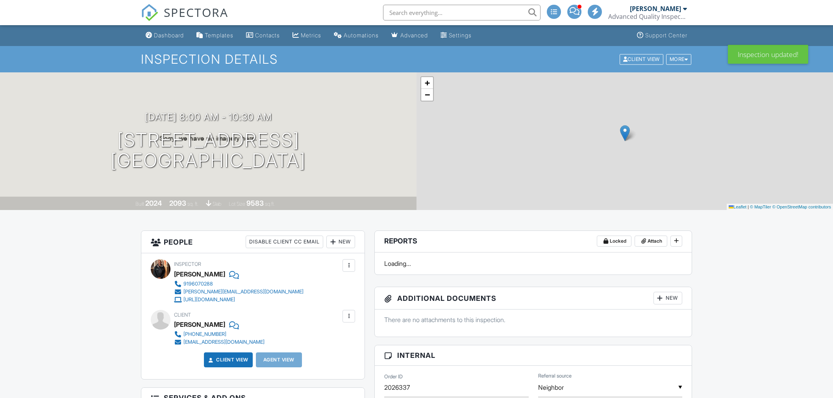
scroll to position [306, 0]
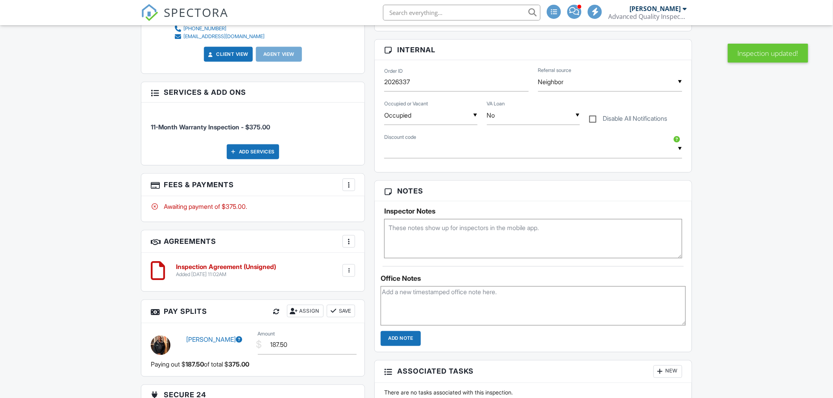
click at [457, 241] on textarea at bounding box center [533, 238] width 298 height 39
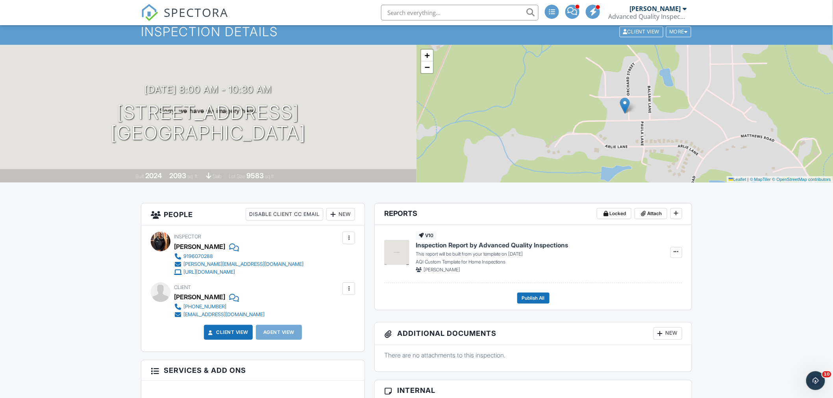
scroll to position [0, 0]
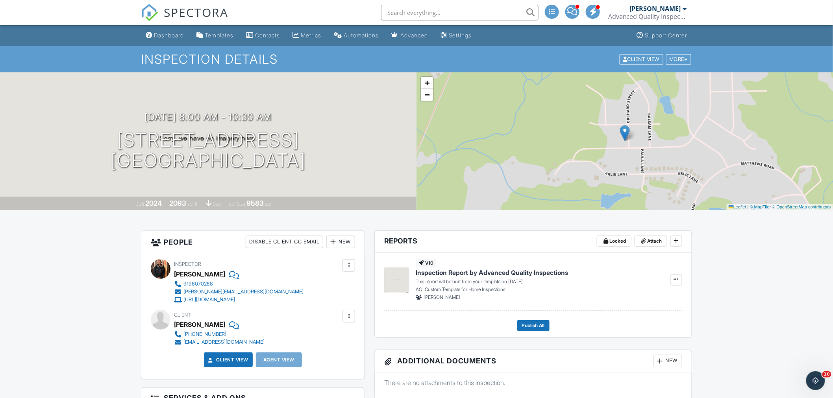
type textarea "we did not do the final last year - go HAM"
click at [178, 36] on div "Dashboard" at bounding box center [169, 35] width 30 height 7
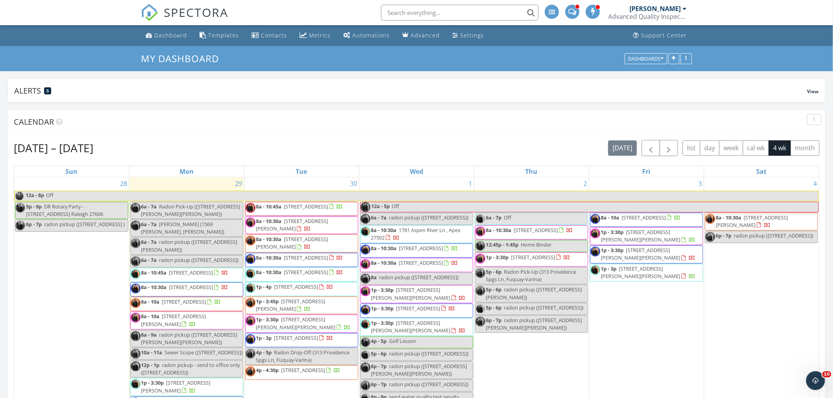
click at [414, 11] on input "text" at bounding box center [459, 13] width 157 height 16
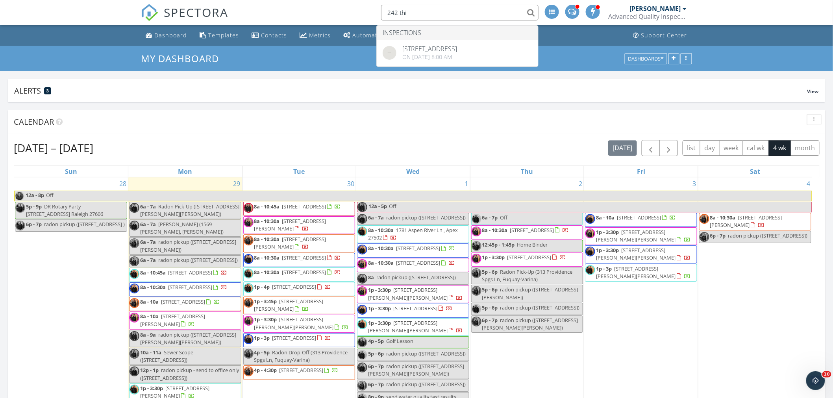
click at [427, 12] on input "242 thi" at bounding box center [459, 13] width 157 height 16
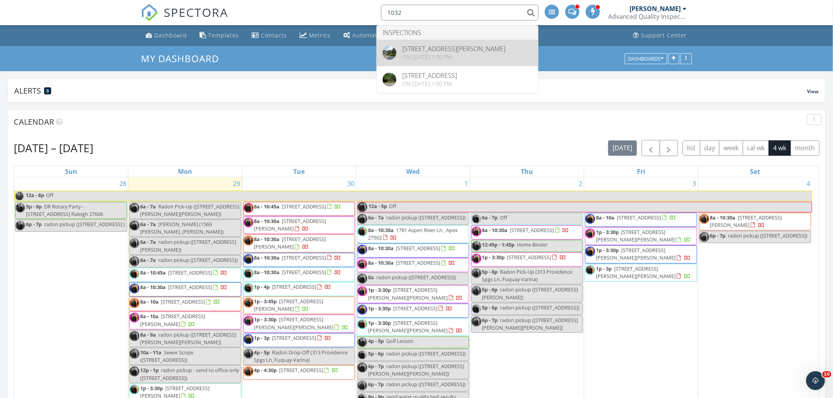
type input "1032"
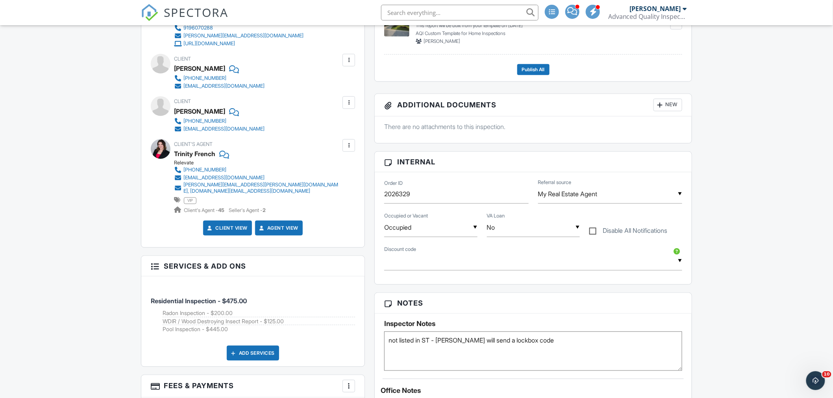
click at [565, 340] on textarea "not listed in ST - Andrea will send a lockbox code" at bounding box center [533, 351] width 298 height 39
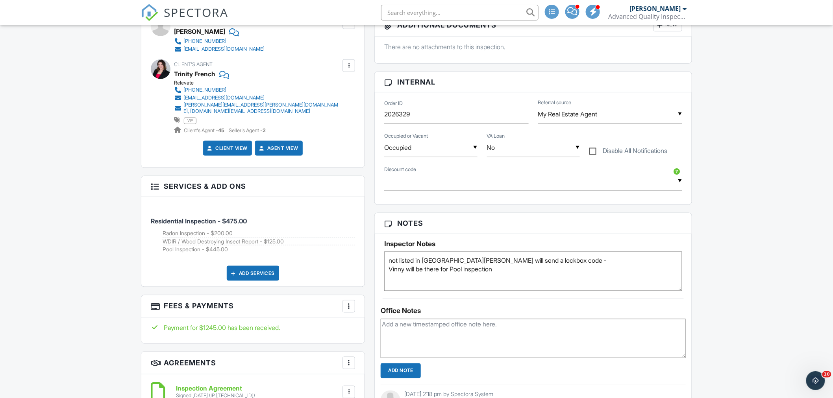
scroll to position [300, 0]
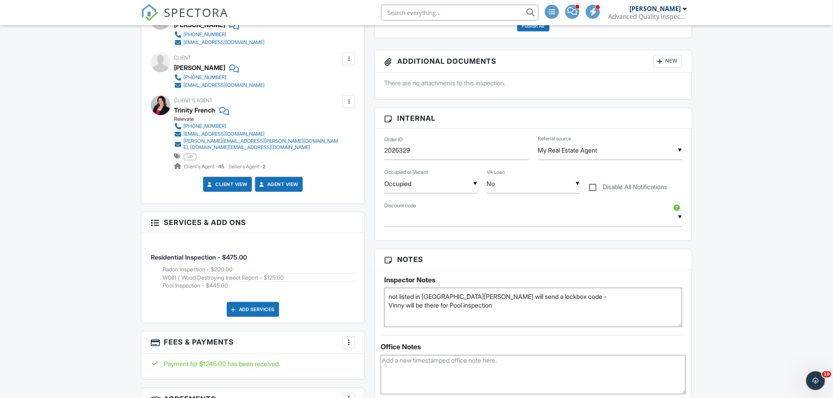
type textarea "not listed in ST - Andrea will send a lockbox code - Vinny will be there for Po…"
click at [435, 370] on textarea at bounding box center [533, 374] width 305 height 39
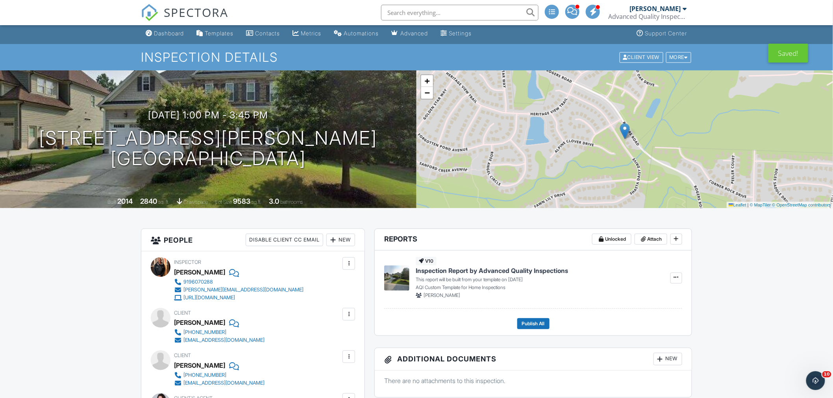
scroll to position [0, 0]
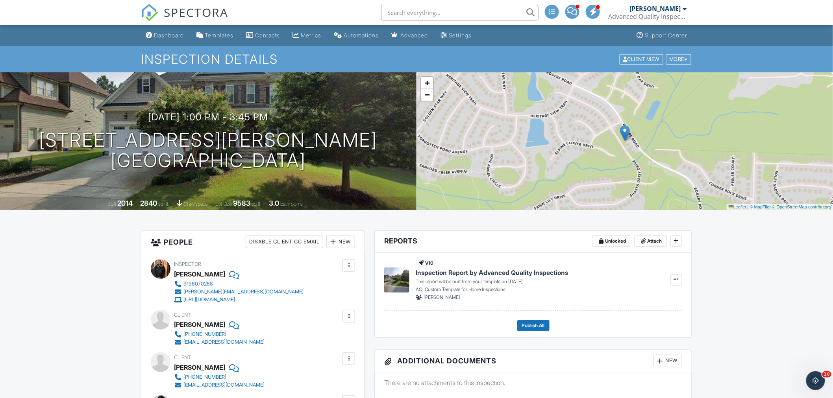
click at [419, 13] on input "text" at bounding box center [459, 13] width 157 height 16
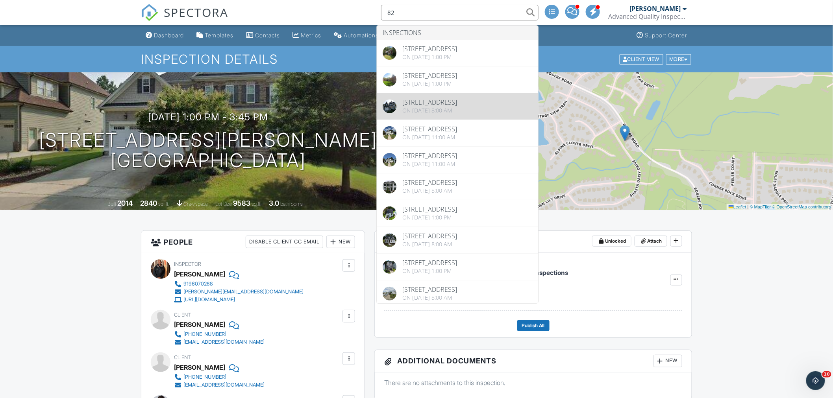
type input "82"
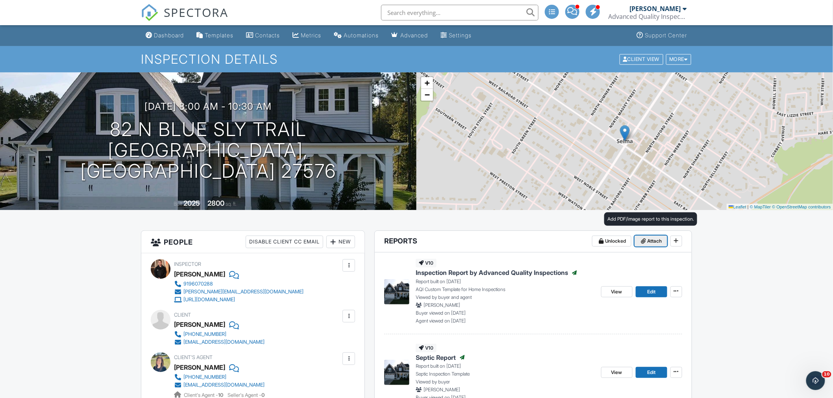
click at [655, 243] on span "Attach" at bounding box center [655, 241] width 15 height 8
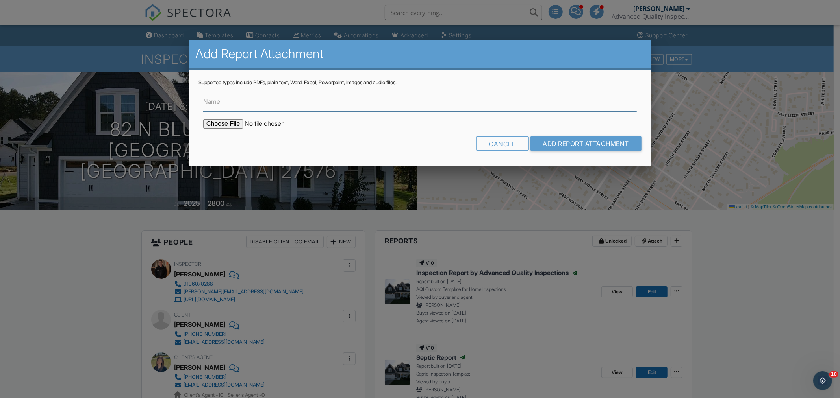
click at [257, 102] on input "Name" at bounding box center [419, 101] width 433 height 19
type input "Radon Report"
click at [215, 120] on input "file" at bounding box center [270, 123] width 134 height 9
type input "C:\fakepath\82-N-Blue-Sly-Trail_RadonReport_fdff2037-5a29-40a1-acff-40b86bca514…"
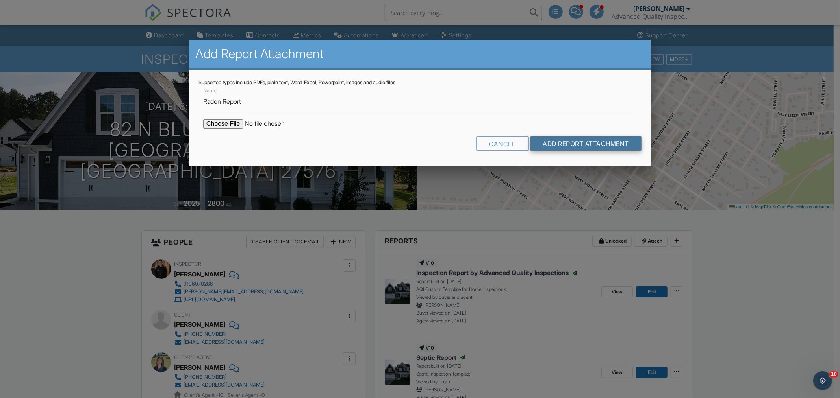
click at [583, 142] on input "Add Report Attachment" at bounding box center [585, 144] width 111 height 14
